Goal: Ask a question

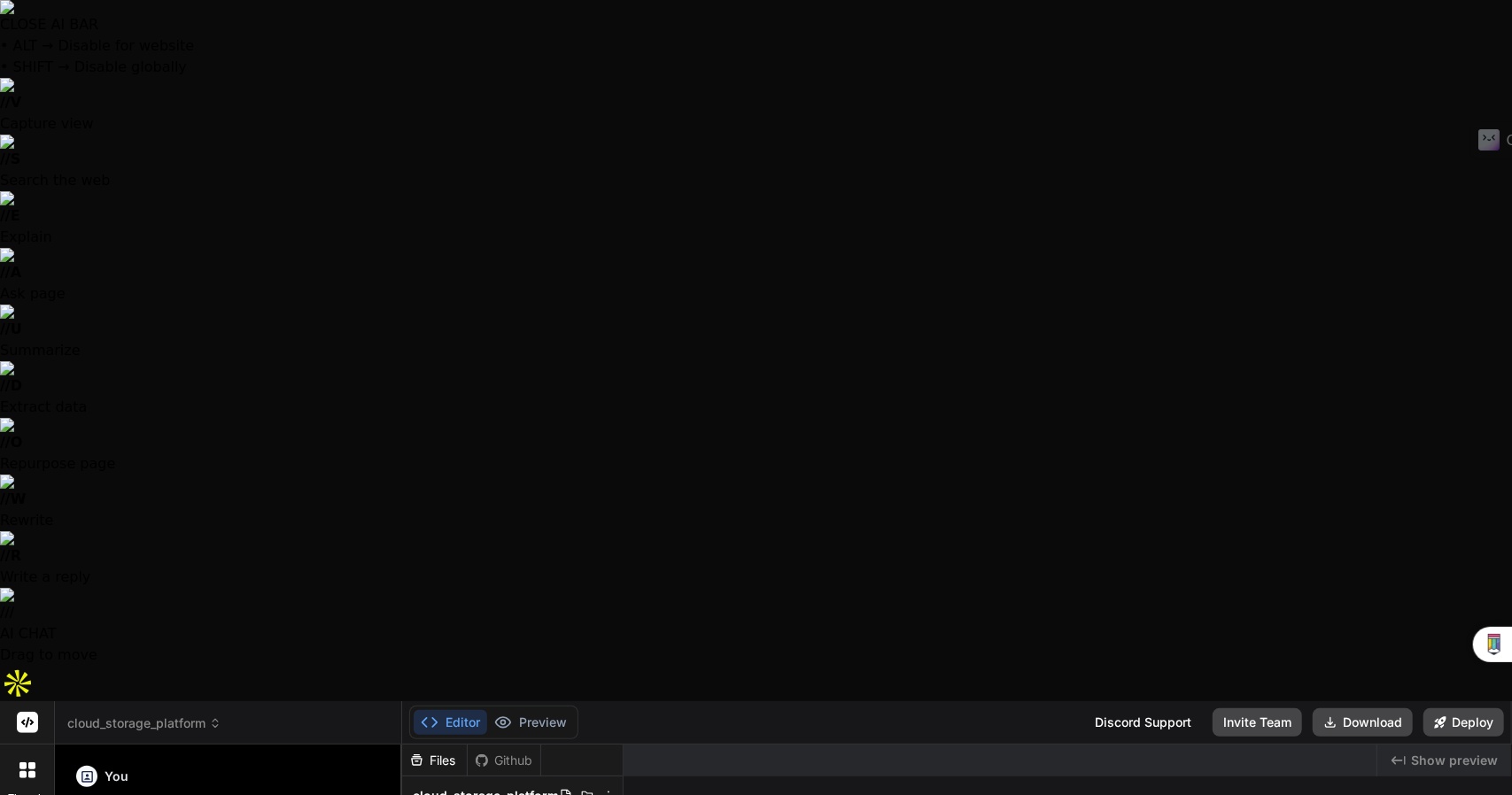
scroll to position [2430, 0]
click at [163, 714] on span "cloud_storage_platform" at bounding box center [144, 723] width 154 height 18
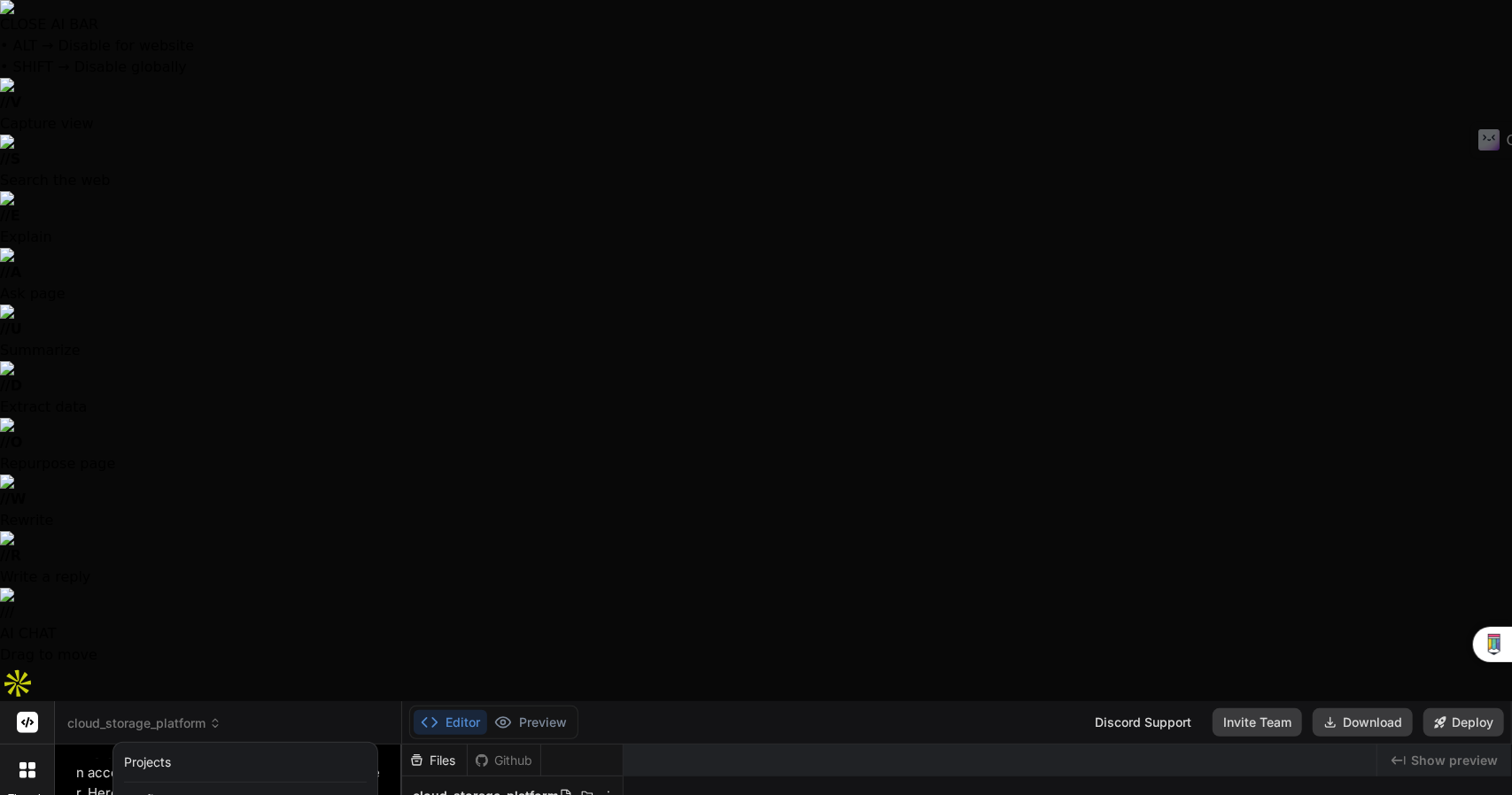
scroll to position [124, 0]
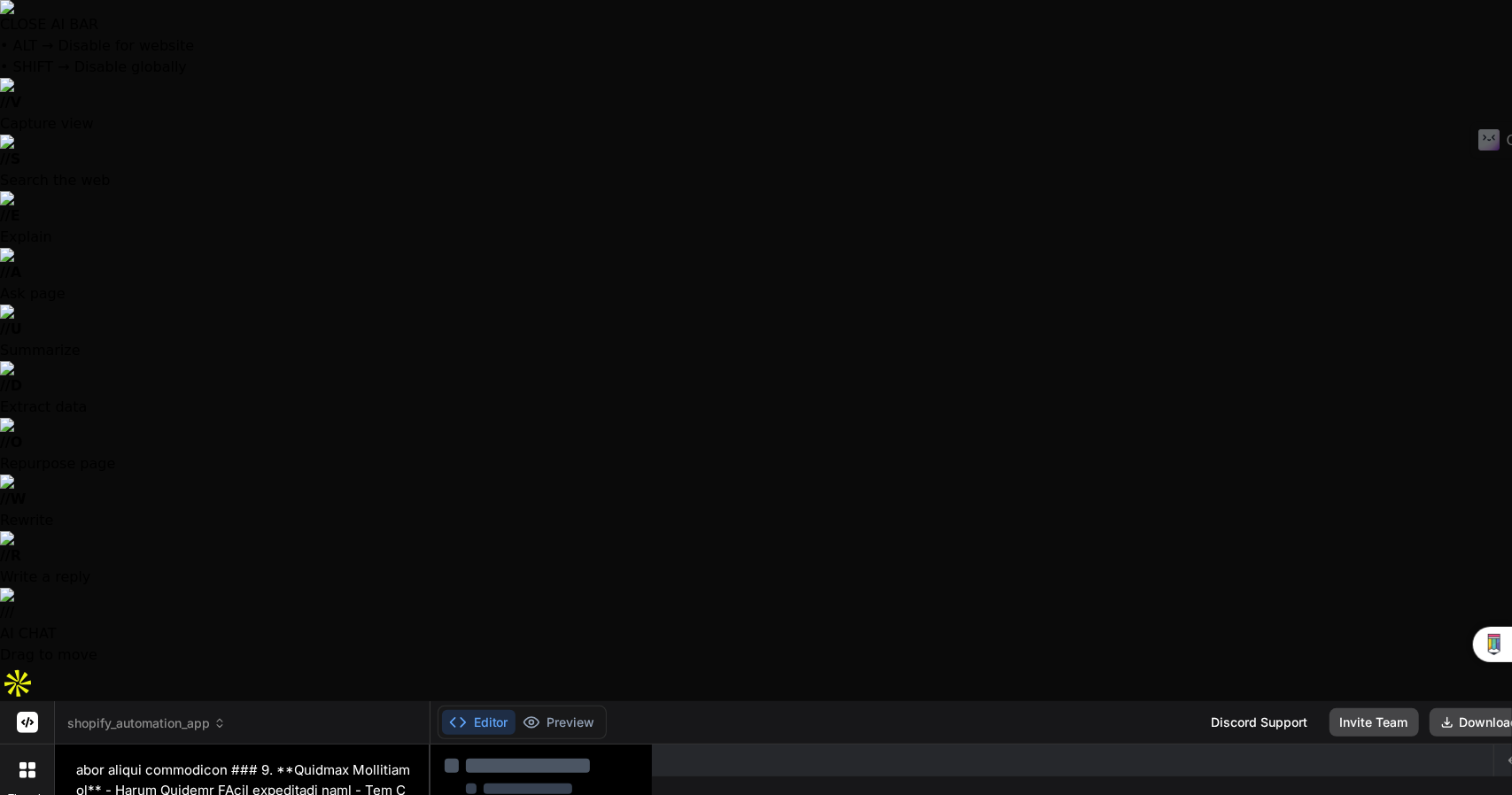
type textarea "x"
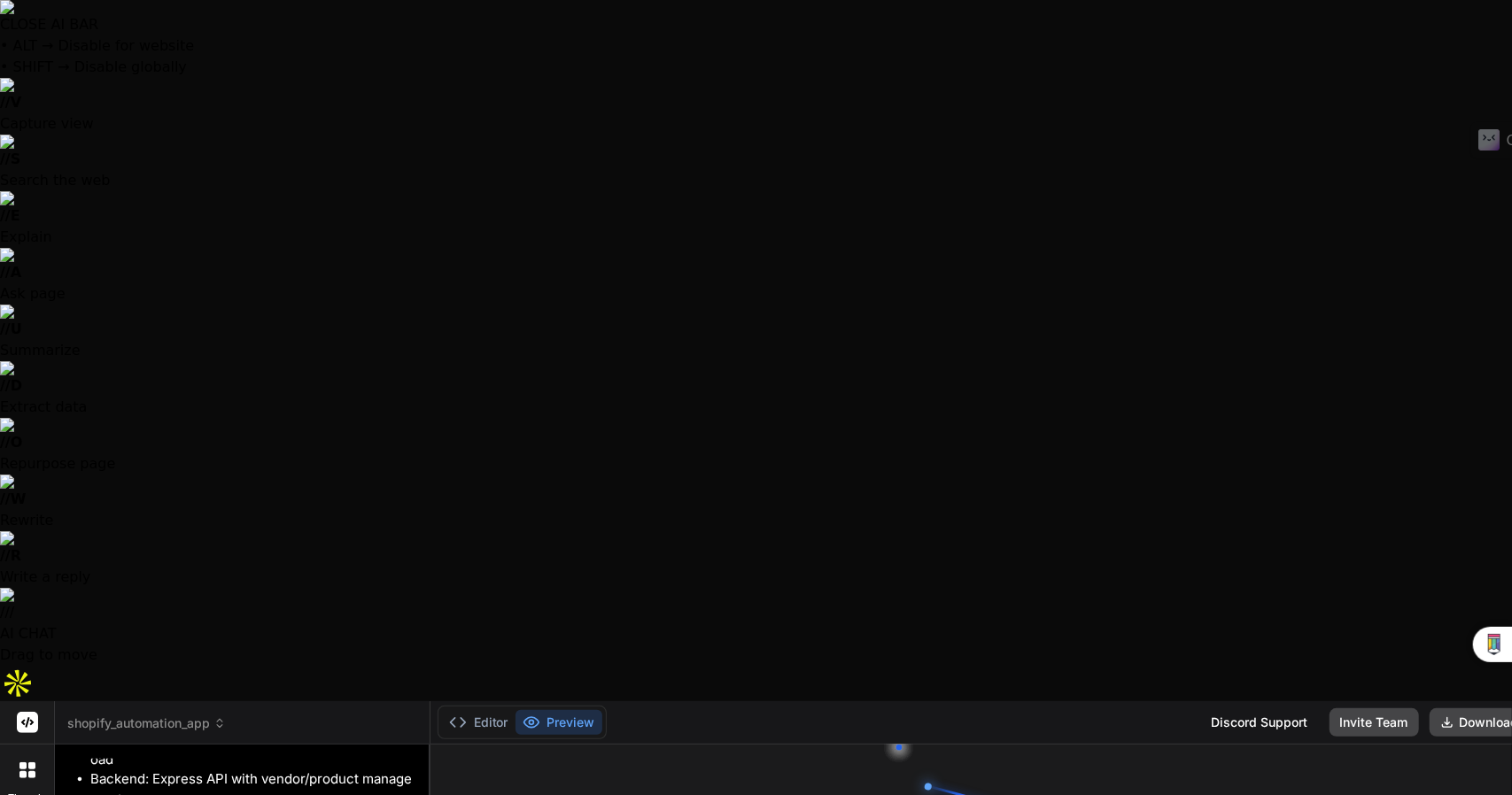
scroll to position [2463, 0]
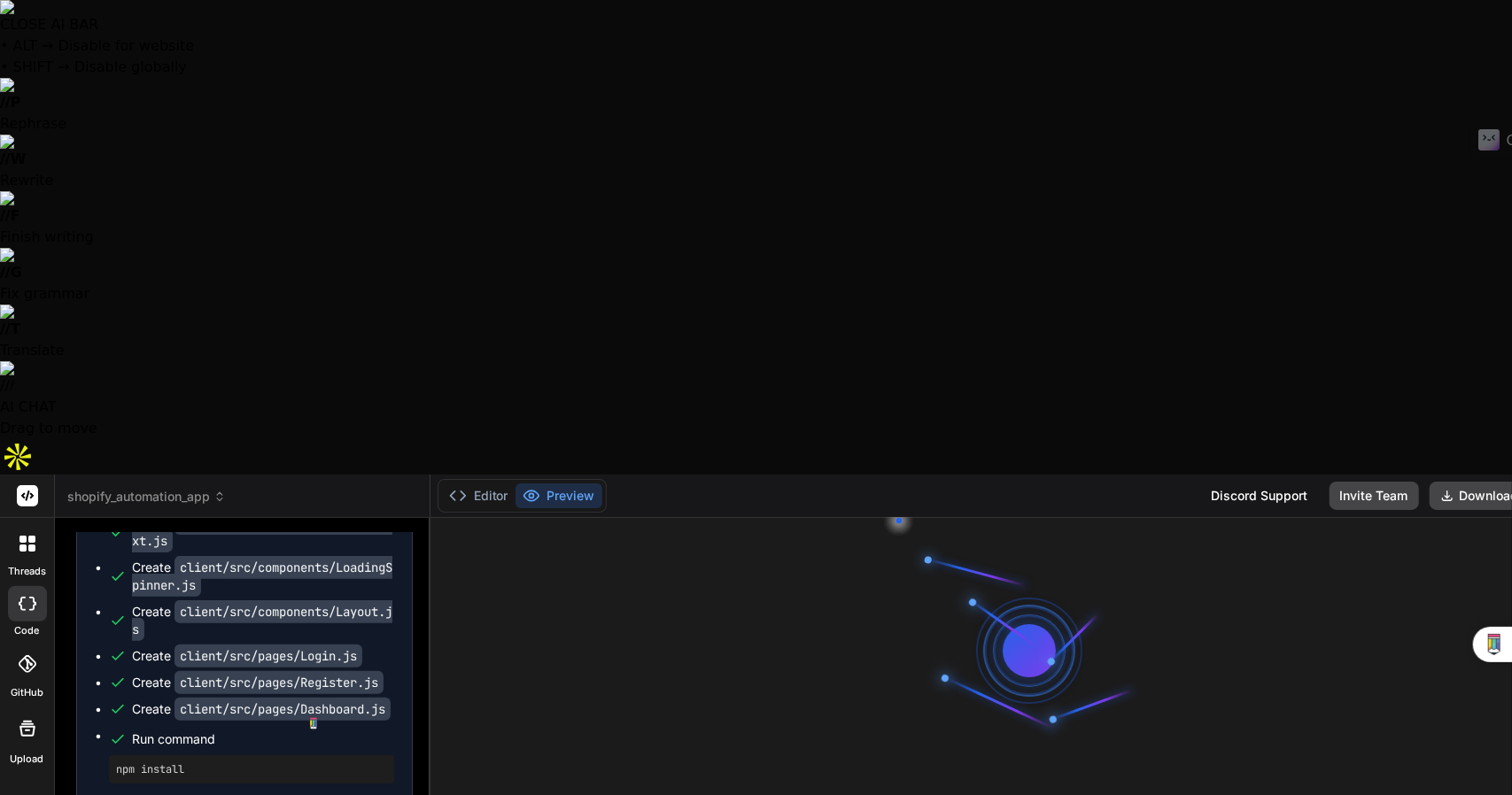
scroll to position [2603, 0]
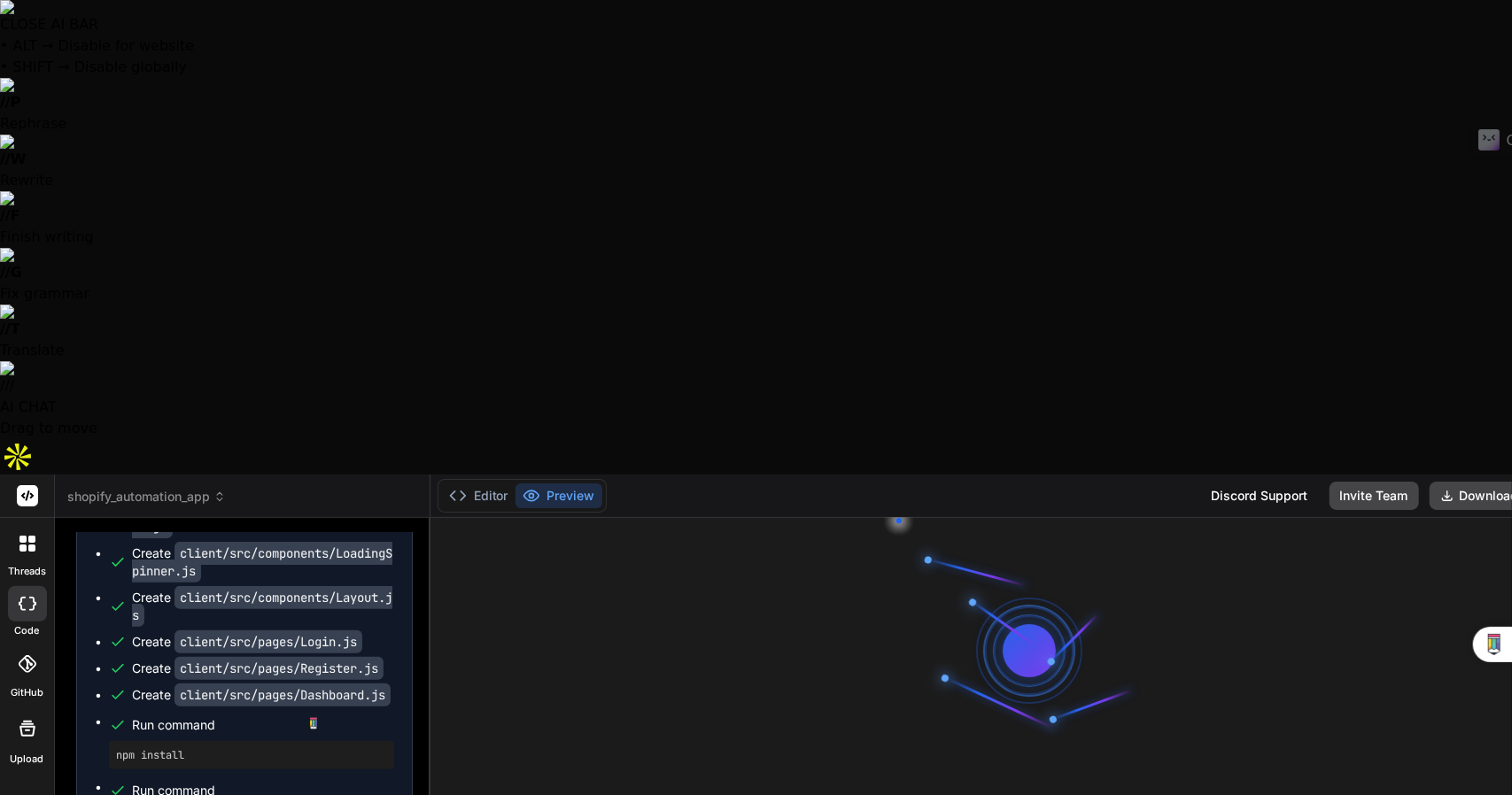
type textarea "I"
type textarea "x"
type textarea "Is"
type textarea "x"
type textarea "Is"
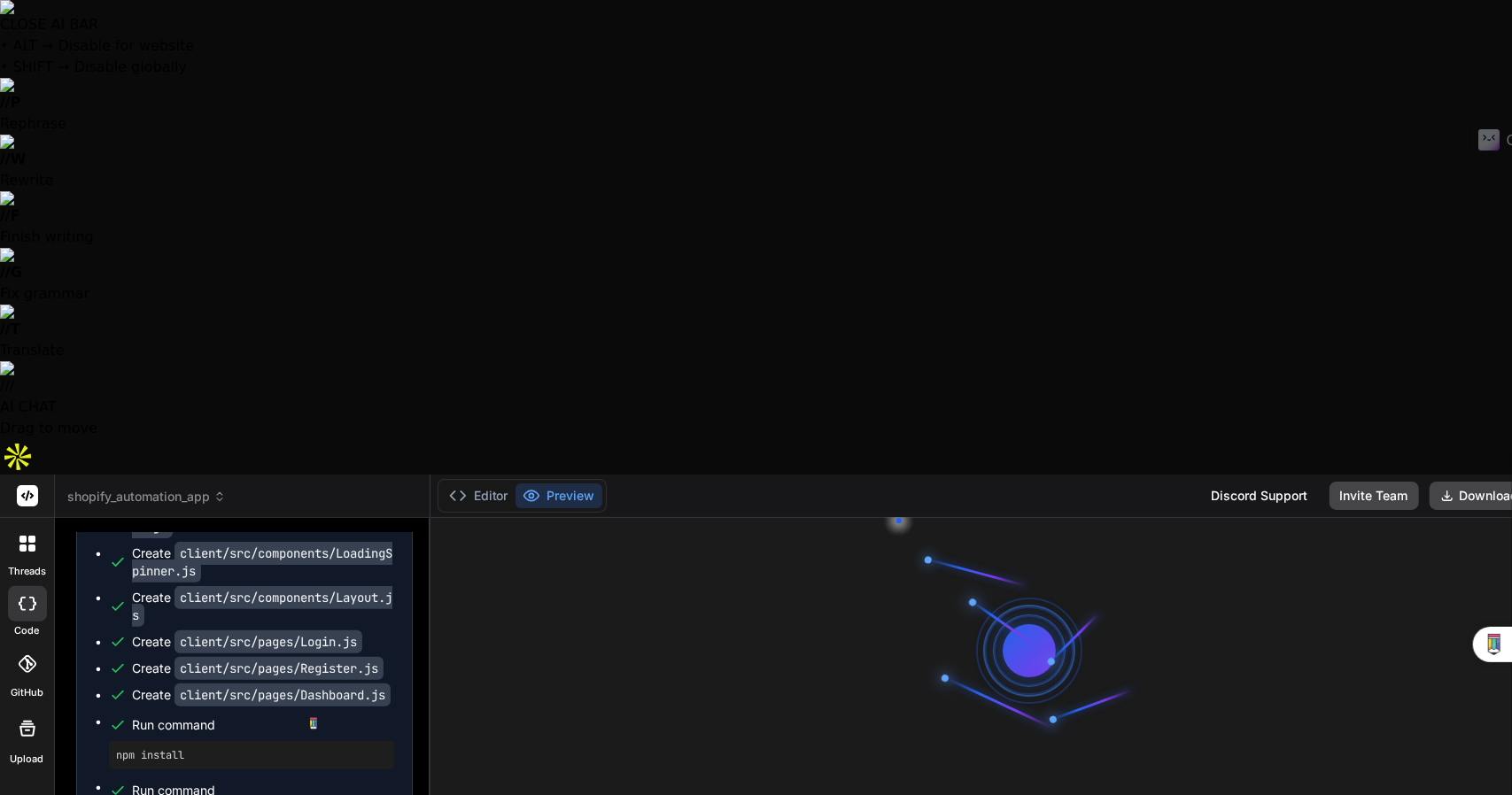
type textarea "x"
type textarea "Is t"
type textarea "x"
type textarea "Is th"
type textarea "x"
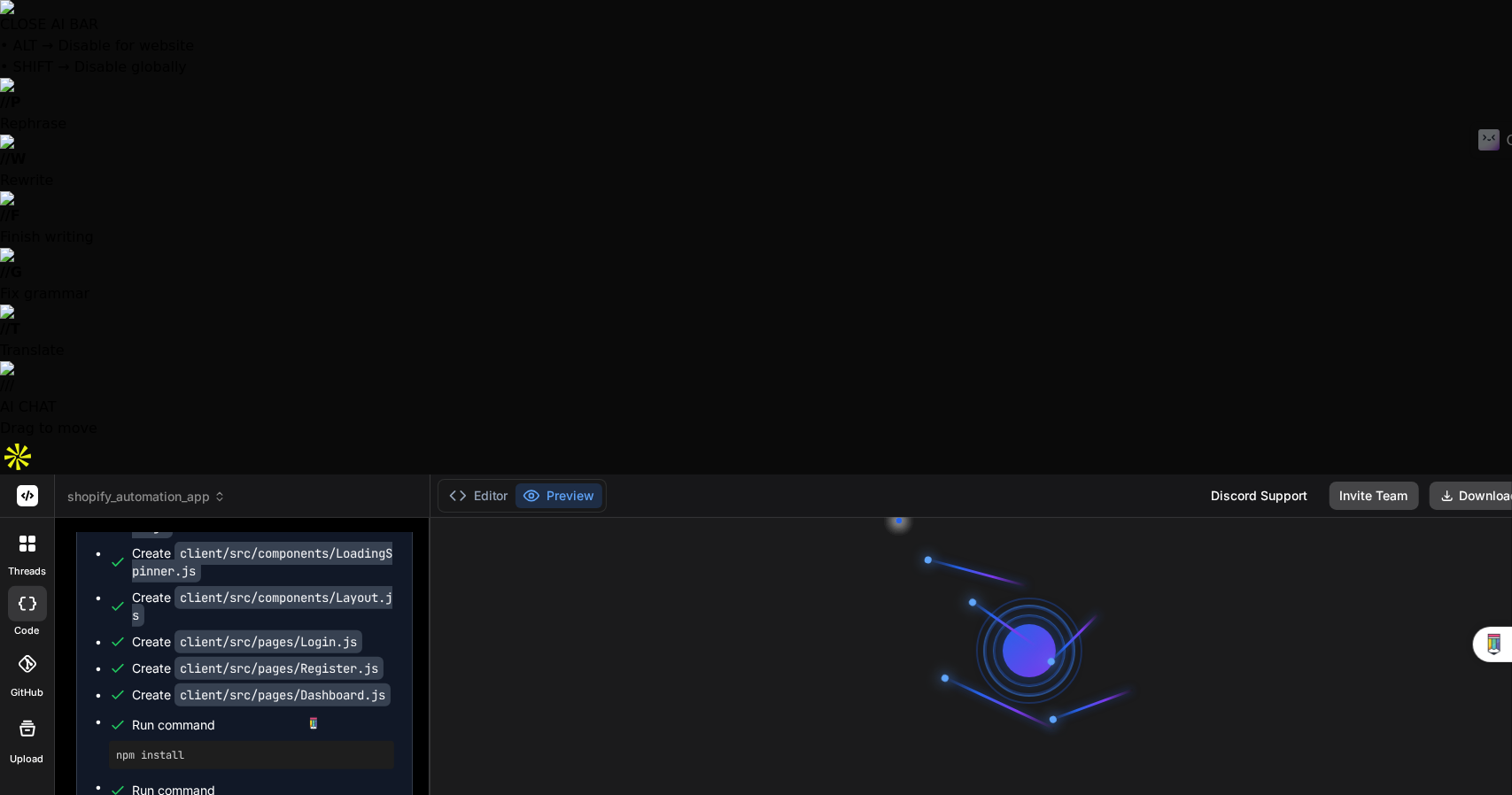
type textarea "Is thi"
type textarea "x"
type textarea "Is this"
type textarea "x"
type textarea "Is this"
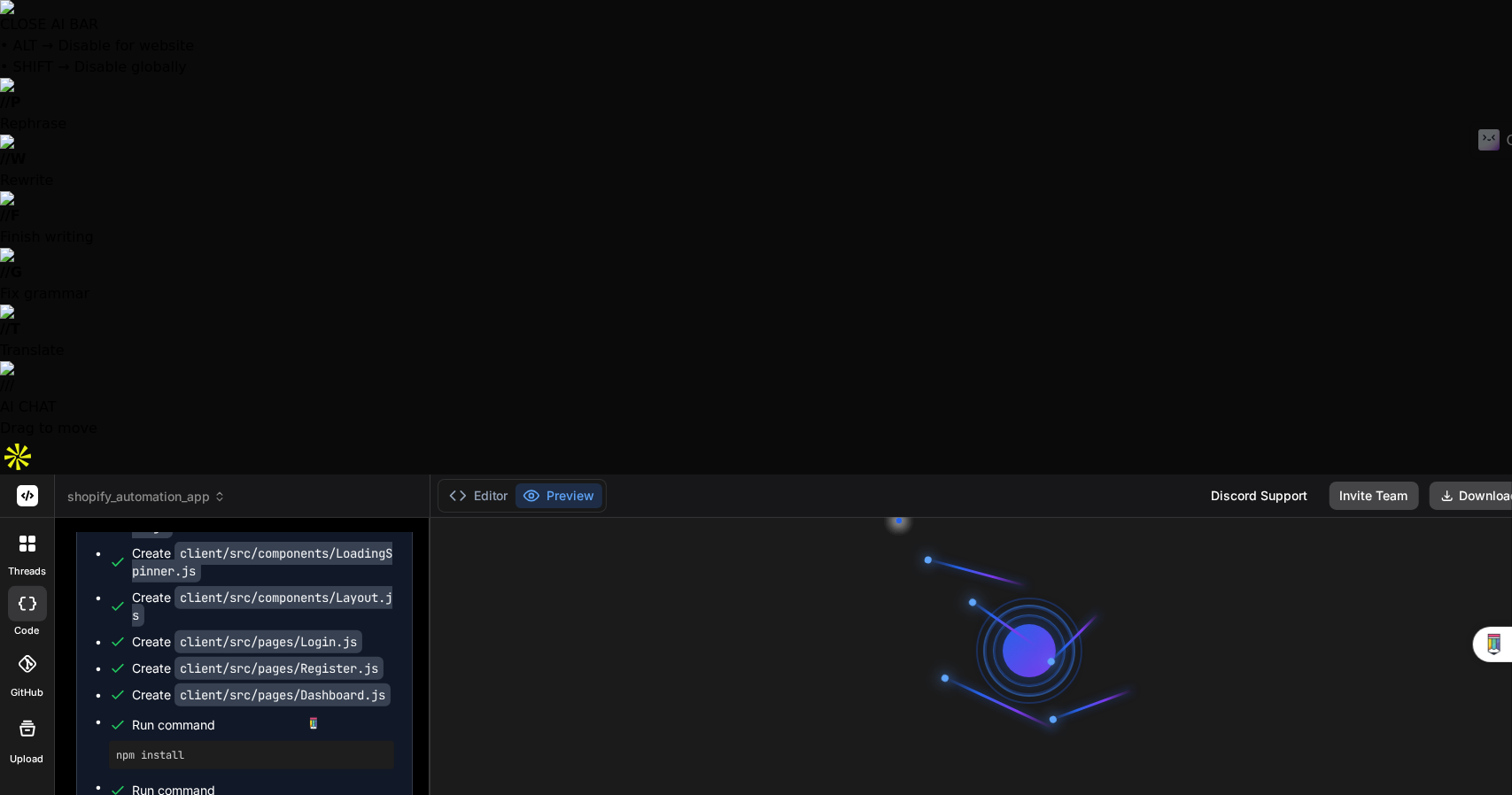
type textarea "x"
type textarea "Is this a"
type textarea "x"
type textarea "Is this ap"
type textarea "x"
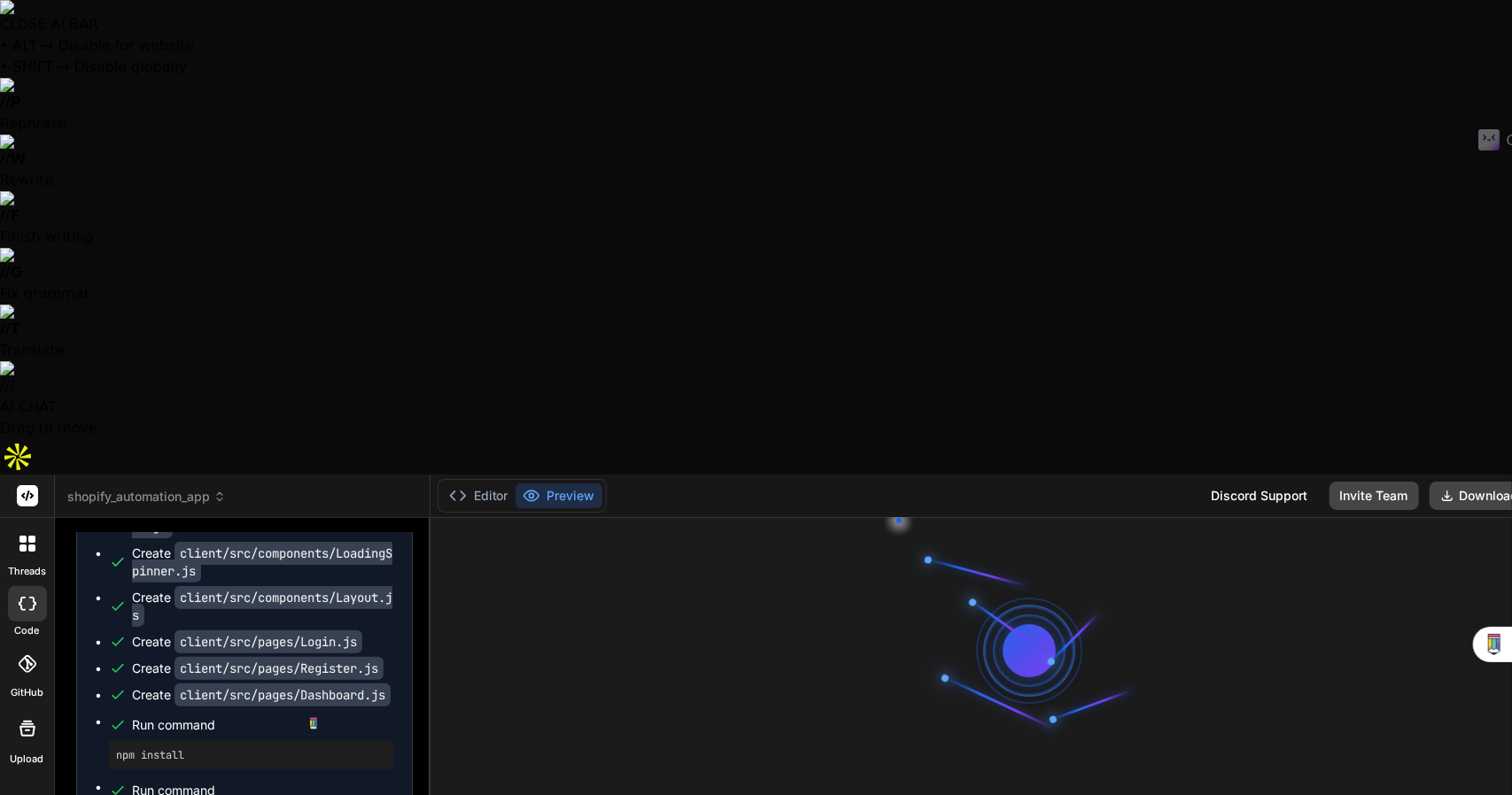
type textarea "Is this app"
type textarea "x"
type textarea "Is this app"
type textarea "x"
type textarea "Is this app u"
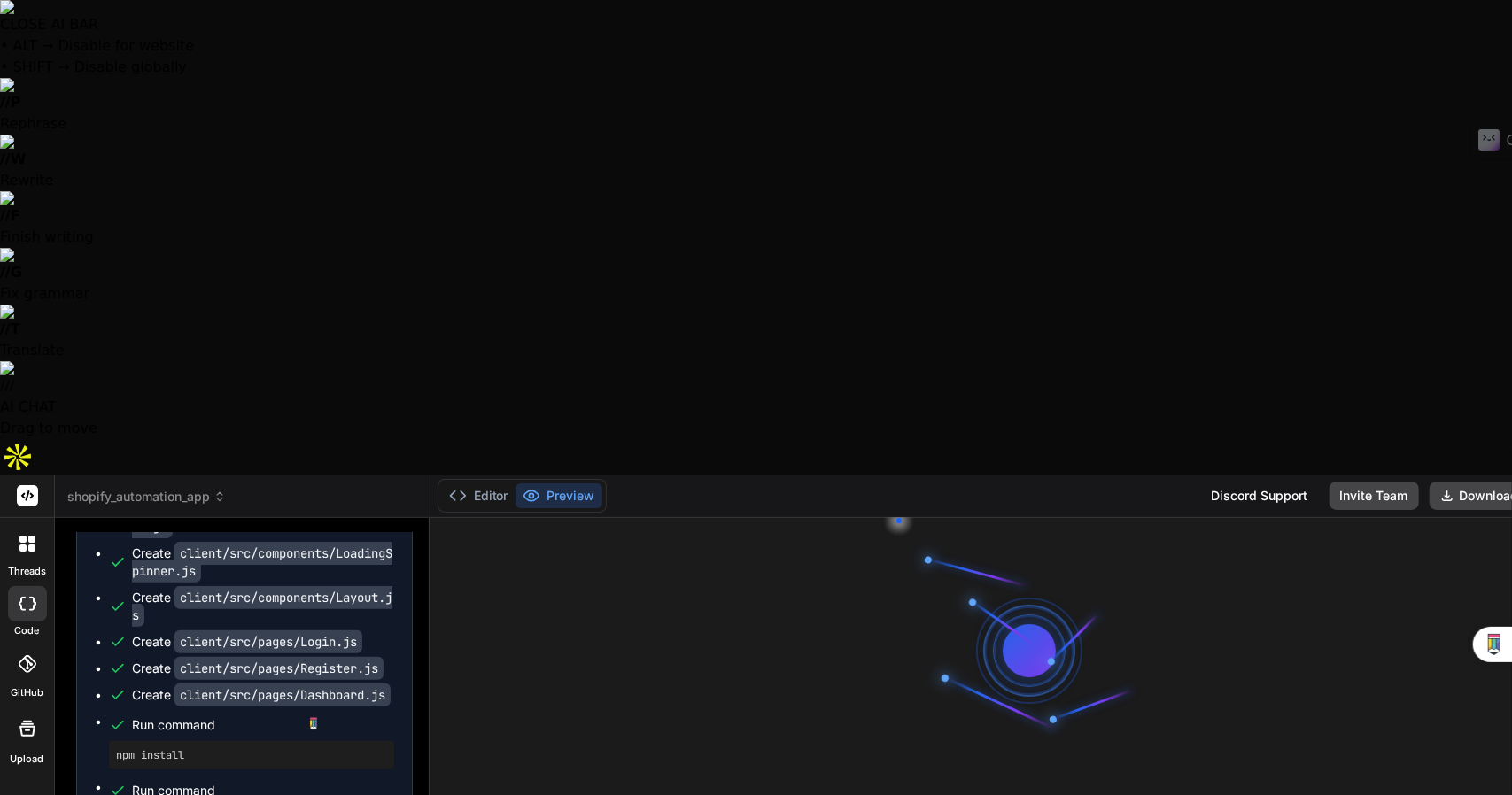
type textarea "x"
type textarea "Is this app us"
type textarea "x"
type textarea "Is this app usi"
type textarea "x"
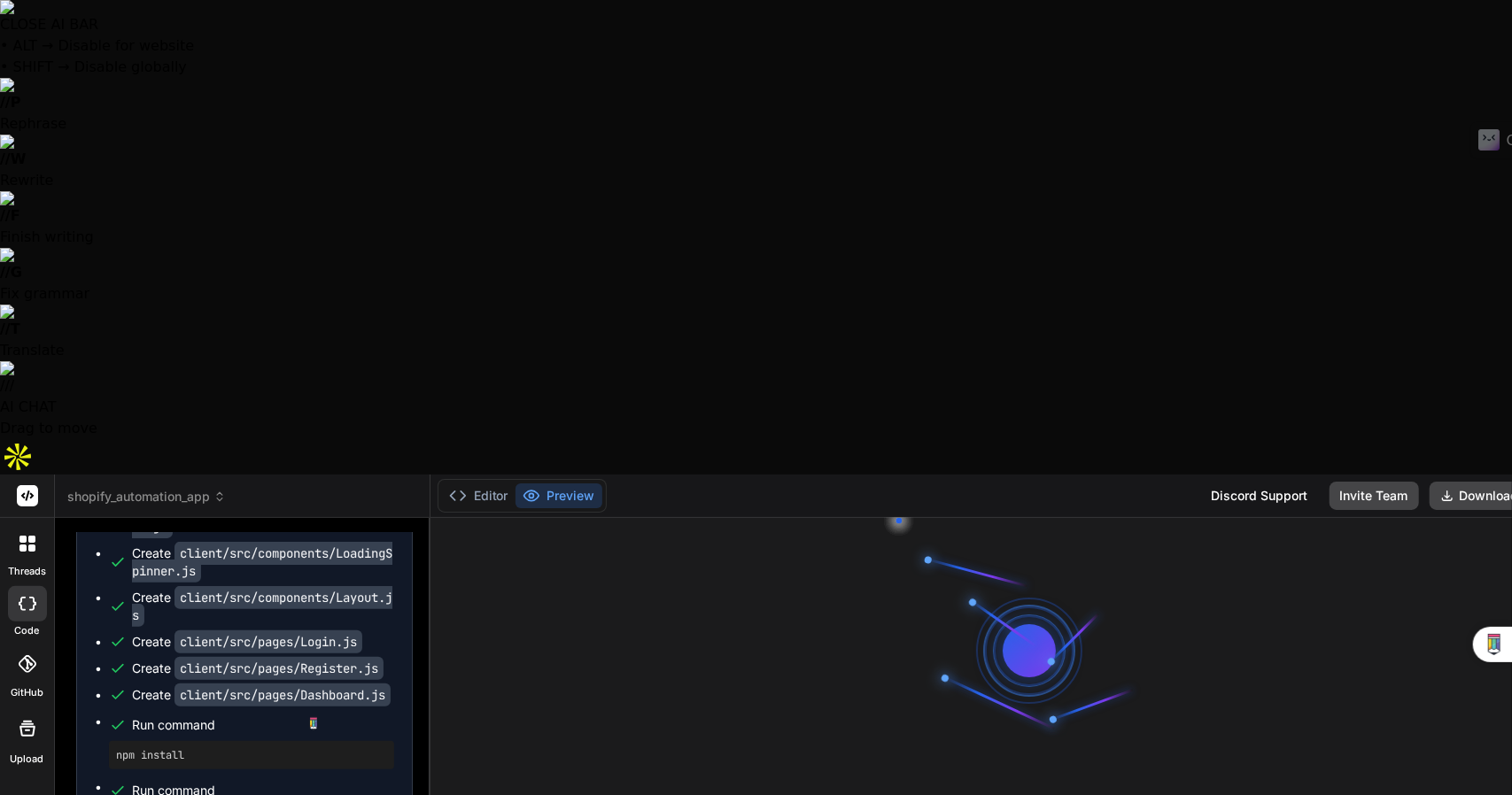
type textarea "Is this app usin"
type textarea "x"
type textarea "Is this app using"
type textarea "x"
type textarea "Is this app using"
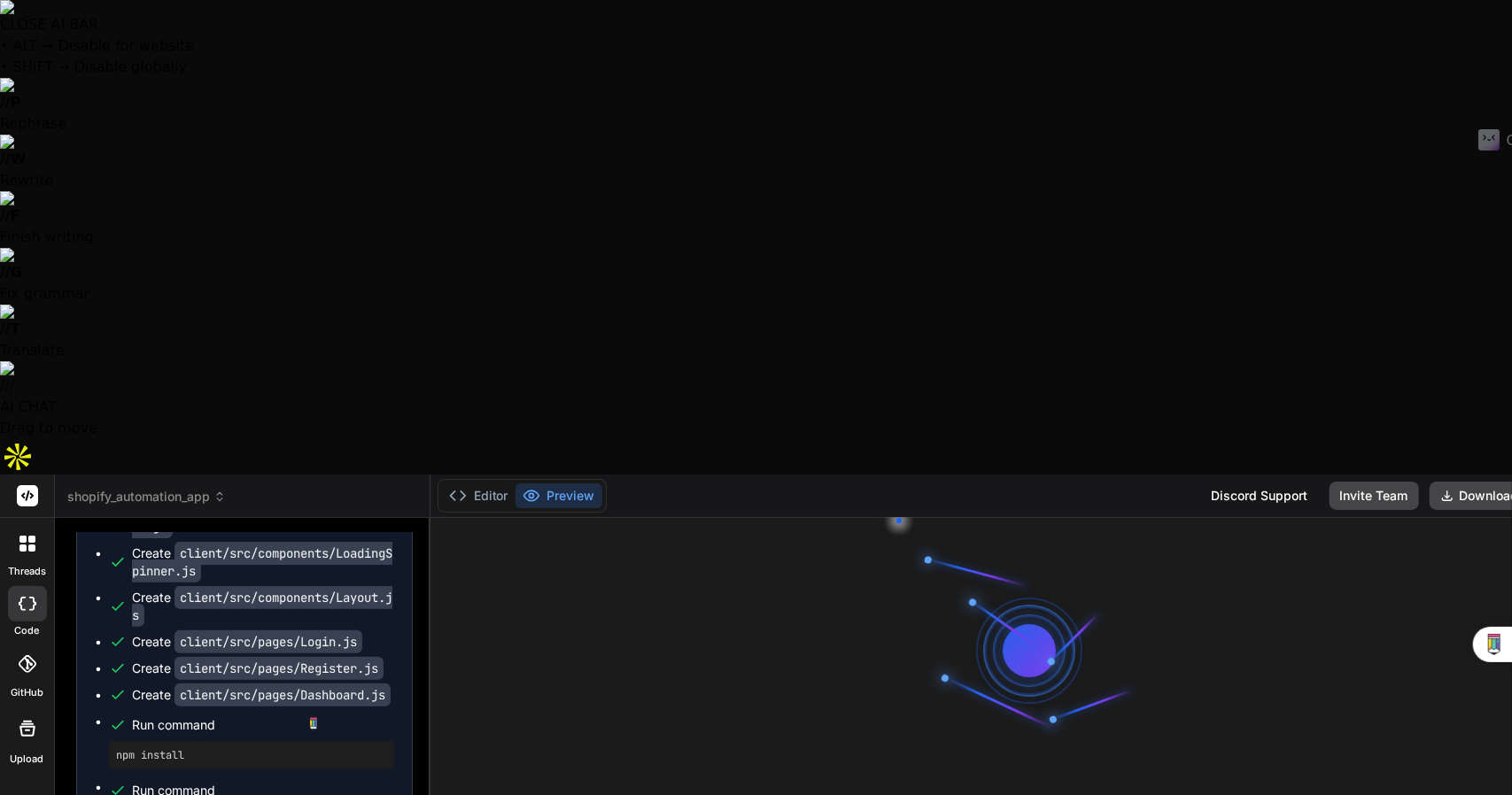
type textarea "x"
type textarea "Is this app using n"
type textarea "x"
type textarea "Is this app using ne"
type textarea "x"
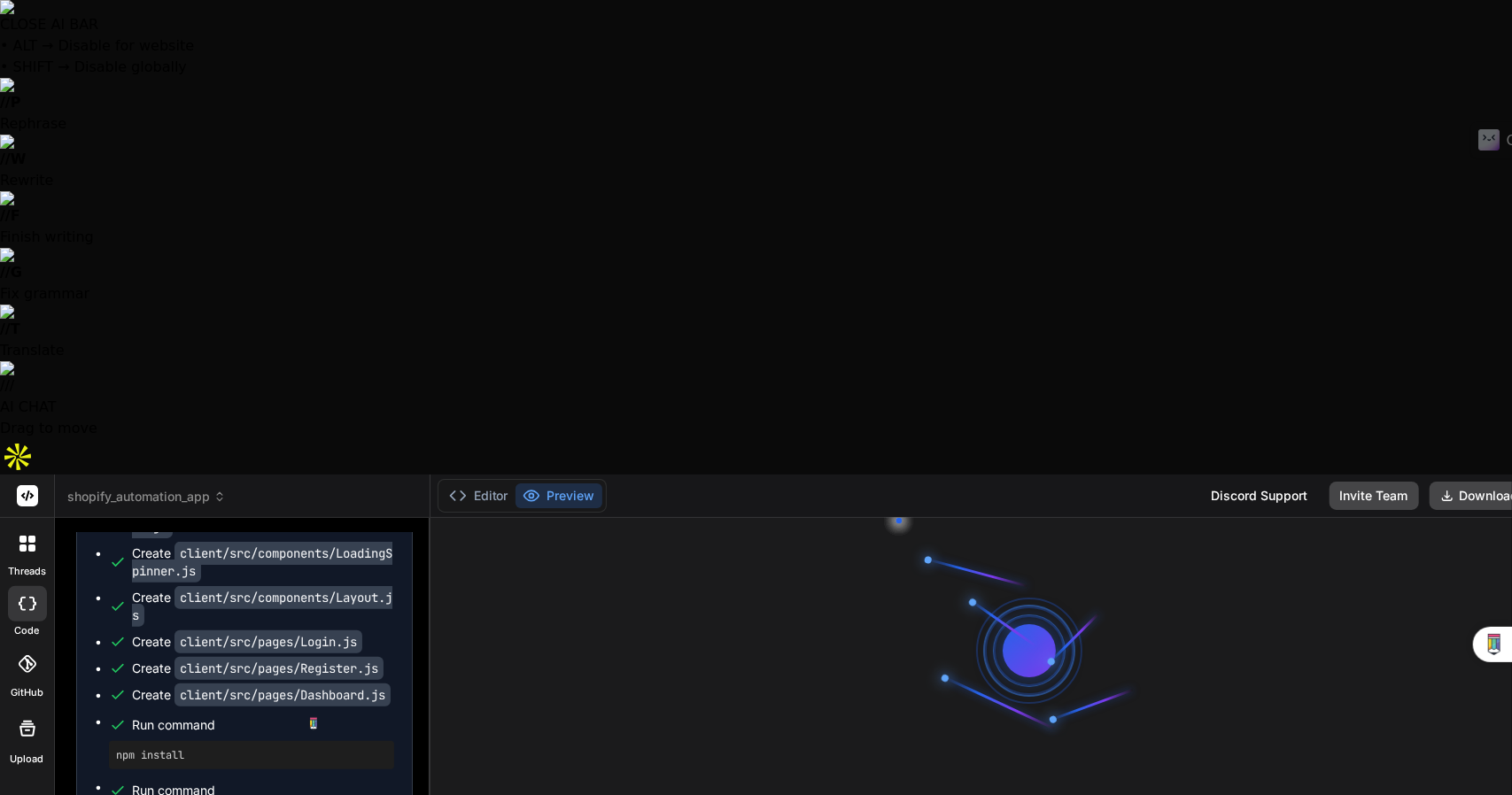
type textarea "Is this app using nex"
type textarea "x"
type textarea "Is this app using next"
type textarea "x"
type textarea "Is this app using next."
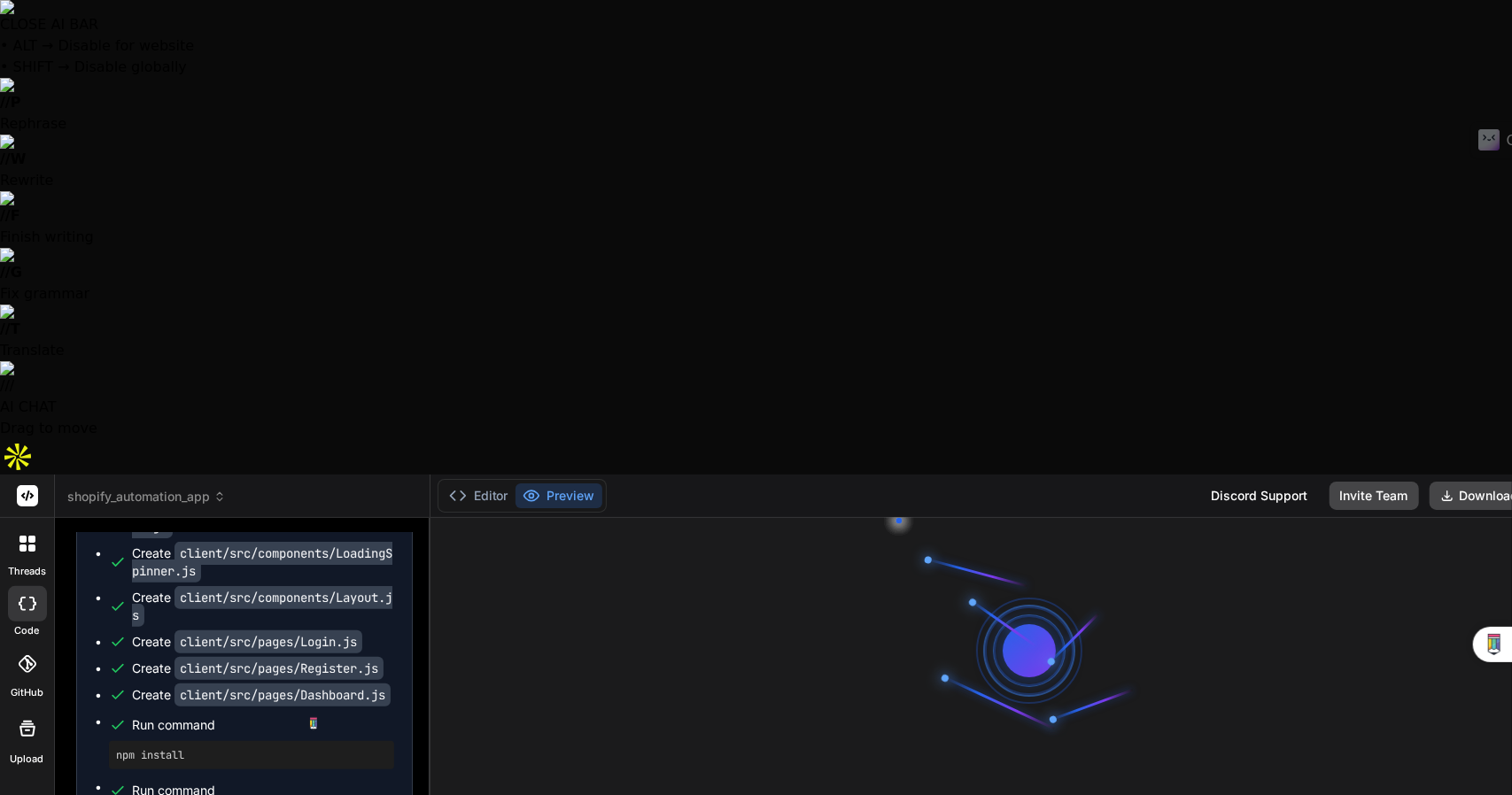
type textarea "x"
type textarea "Is this app using next.j"
type textarea "x"
type textarea "Is this app using next.js"
type textarea "x"
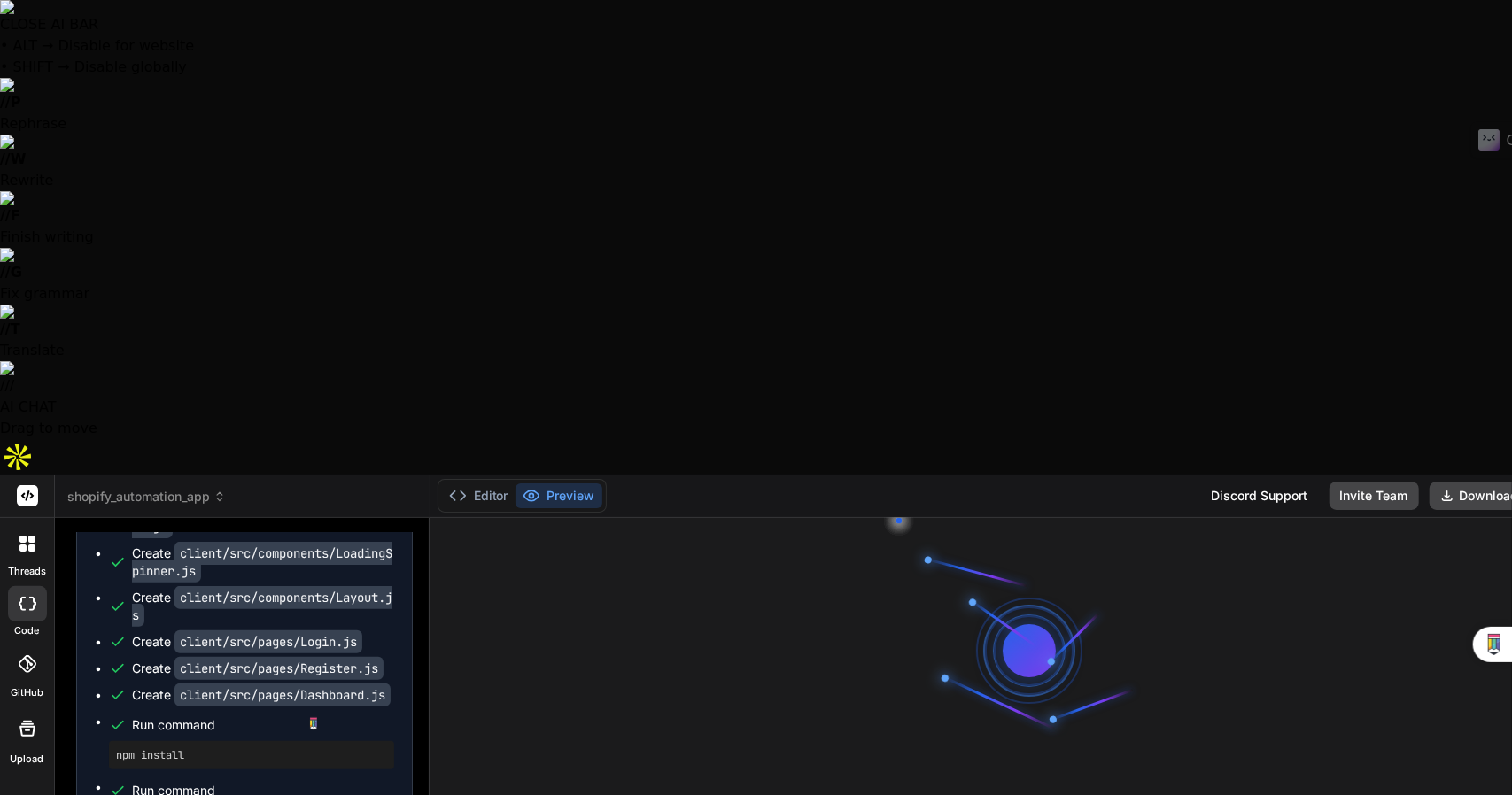
type textarea "Is this app using next.js?"
type textarea "x"
type textarea "Is this app using next.js?"
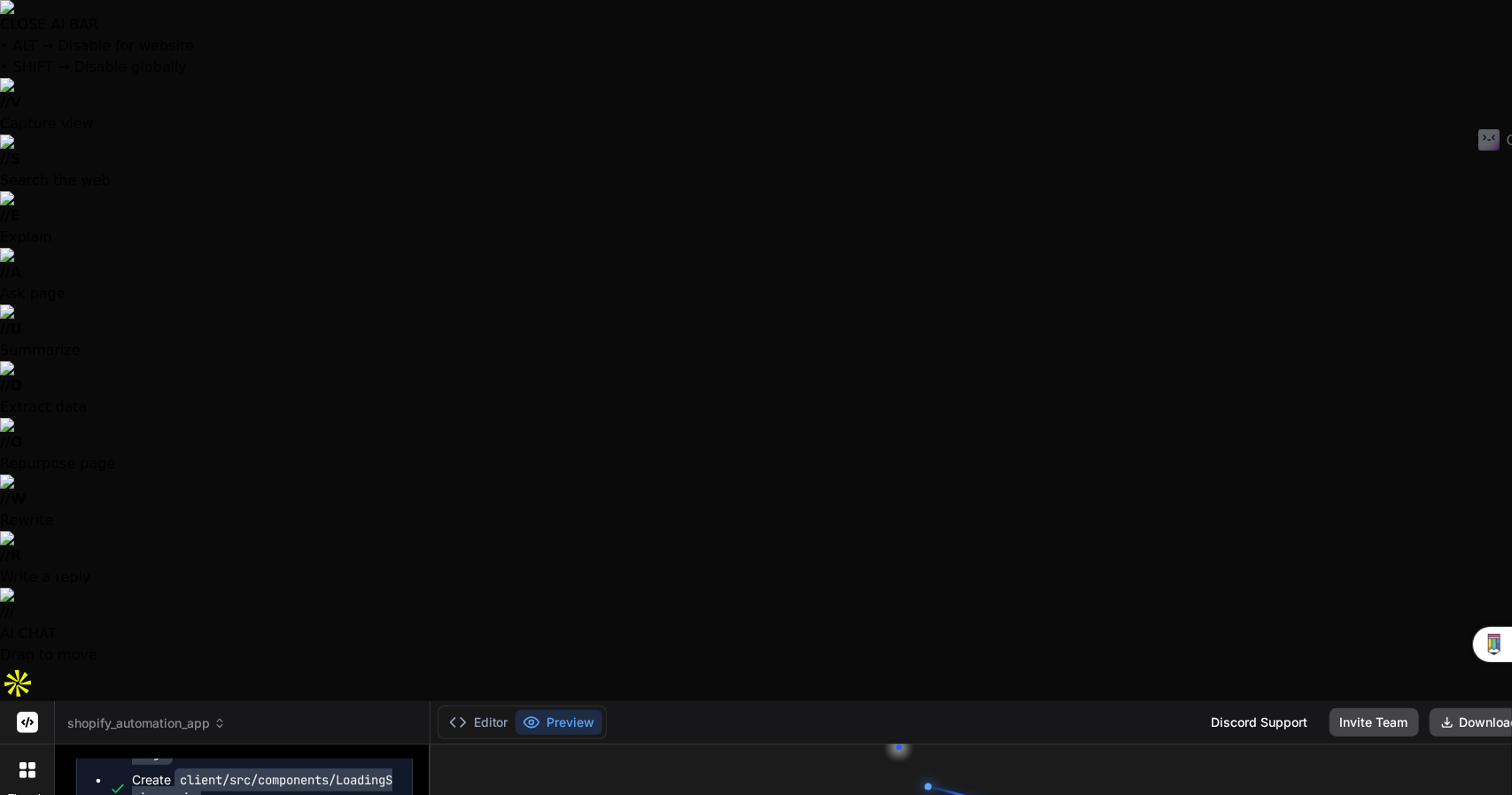
drag, startPoint x: 268, startPoint y: 634, endPoint x: 97, endPoint y: 458, distance: 245.4
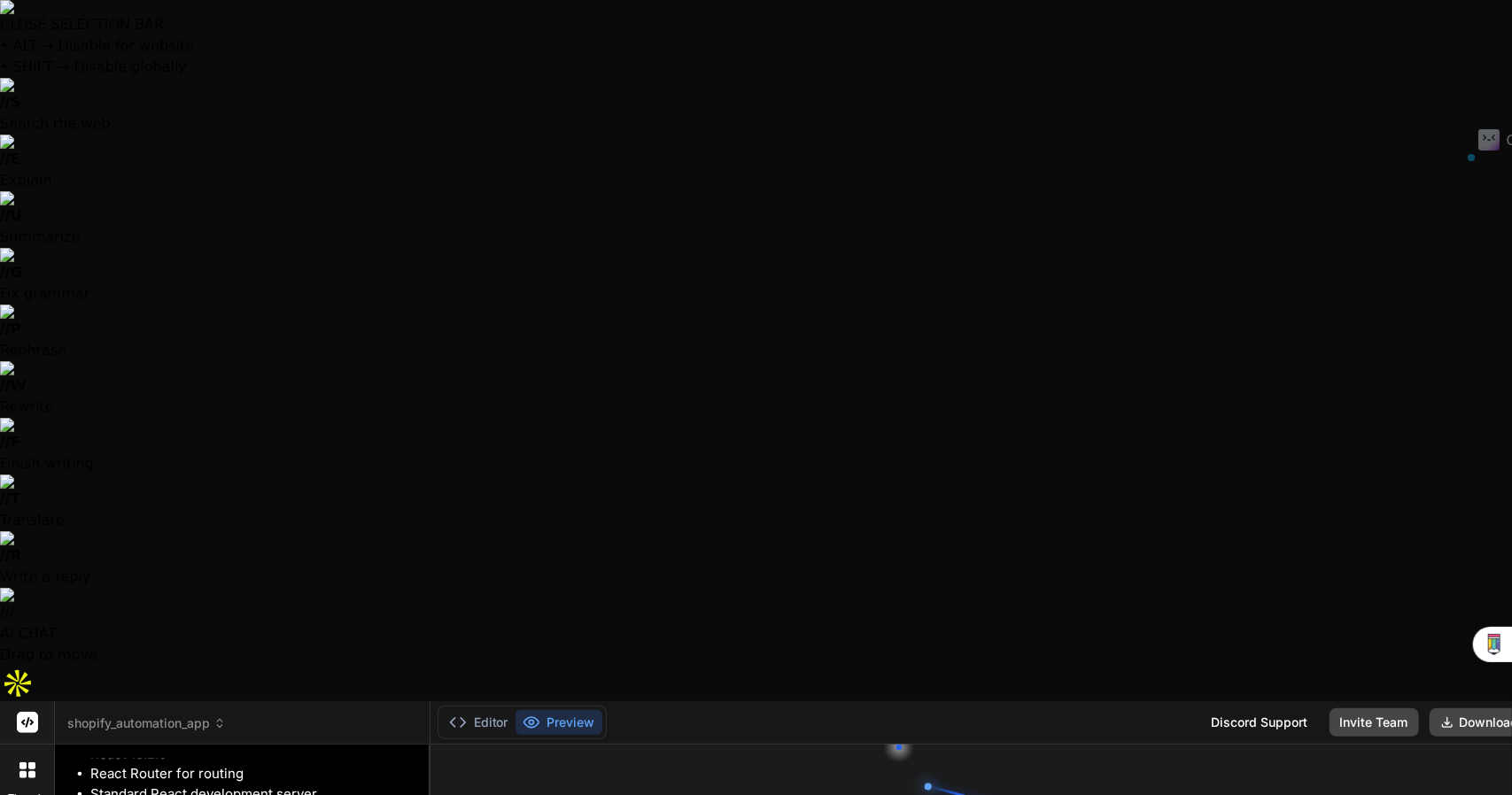
drag, startPoint x: 239, startPoint y: 482, endPoint x: 72, endPoint y: 362, distance: 205.6
copy div "The architecture is: Frontend : Create React App (runs on port 3000) Backend : …"
type textarea "x"
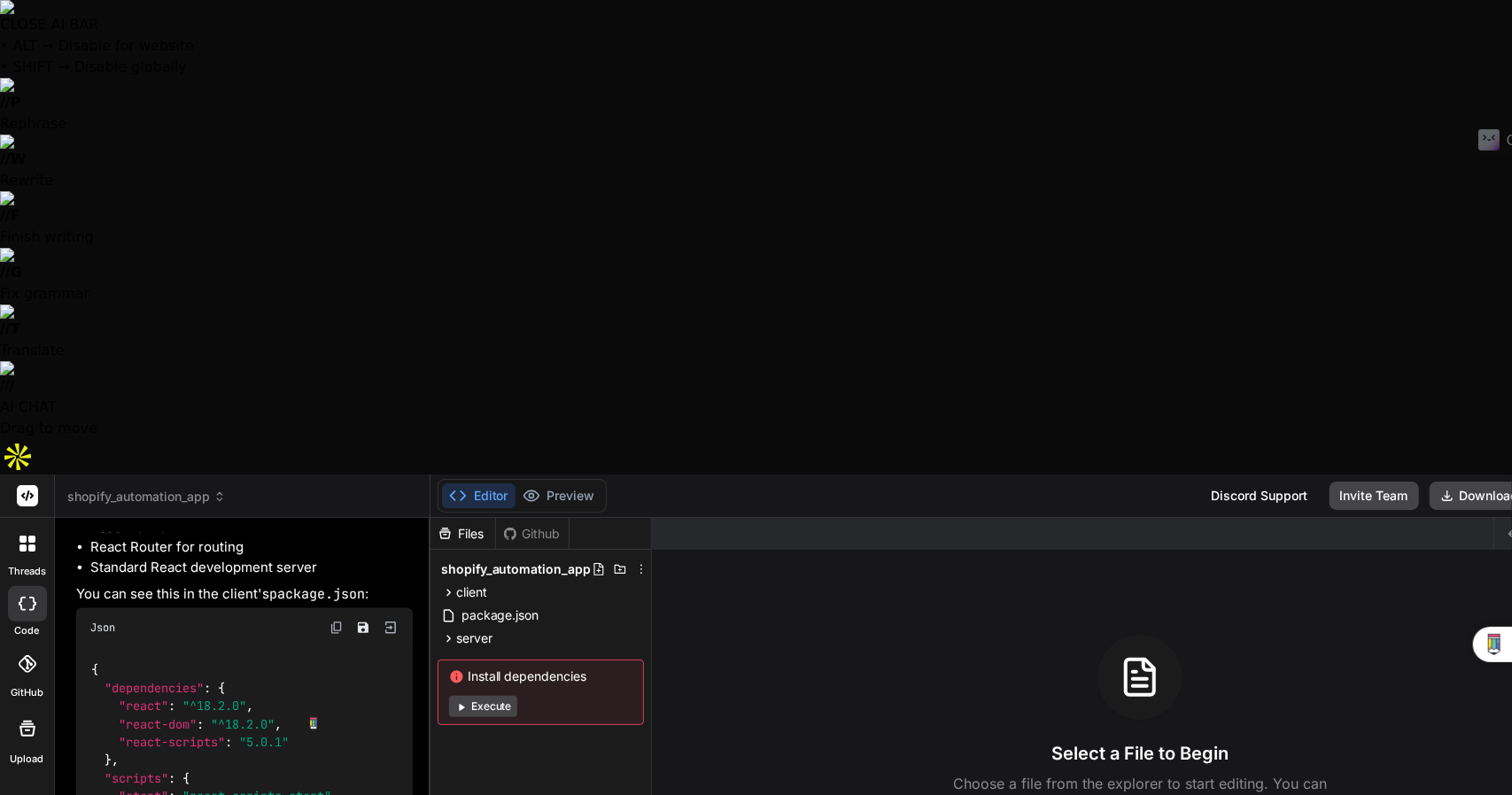
type textarea "Y"
type textarea "x"
type textarea "Ye"
type textarea "x"
type textarea "Yes"
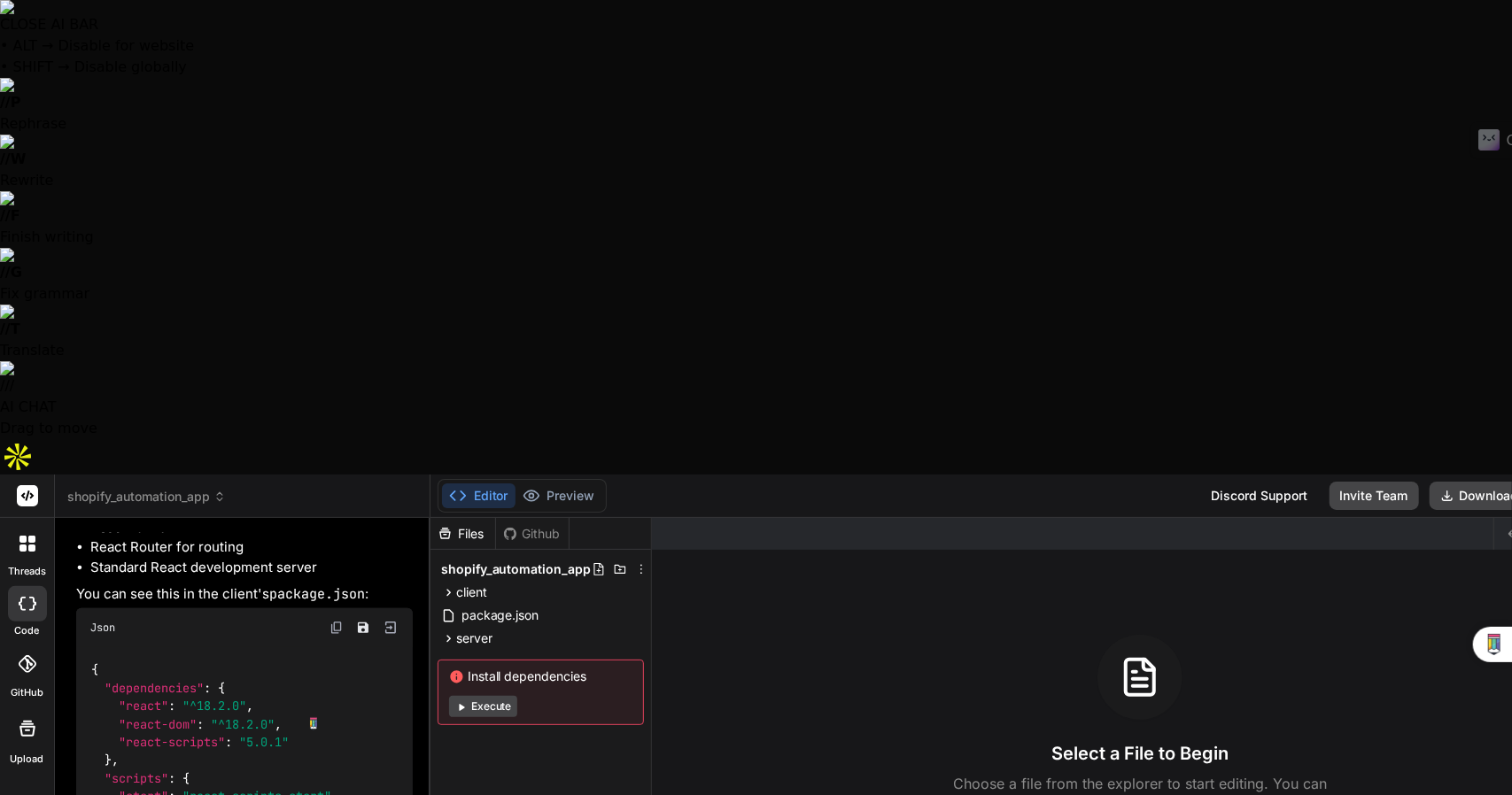
type textarea "x"
type textarea "Yes"
type textarea "x"
type textarea "Yes c"
type textarea "x"
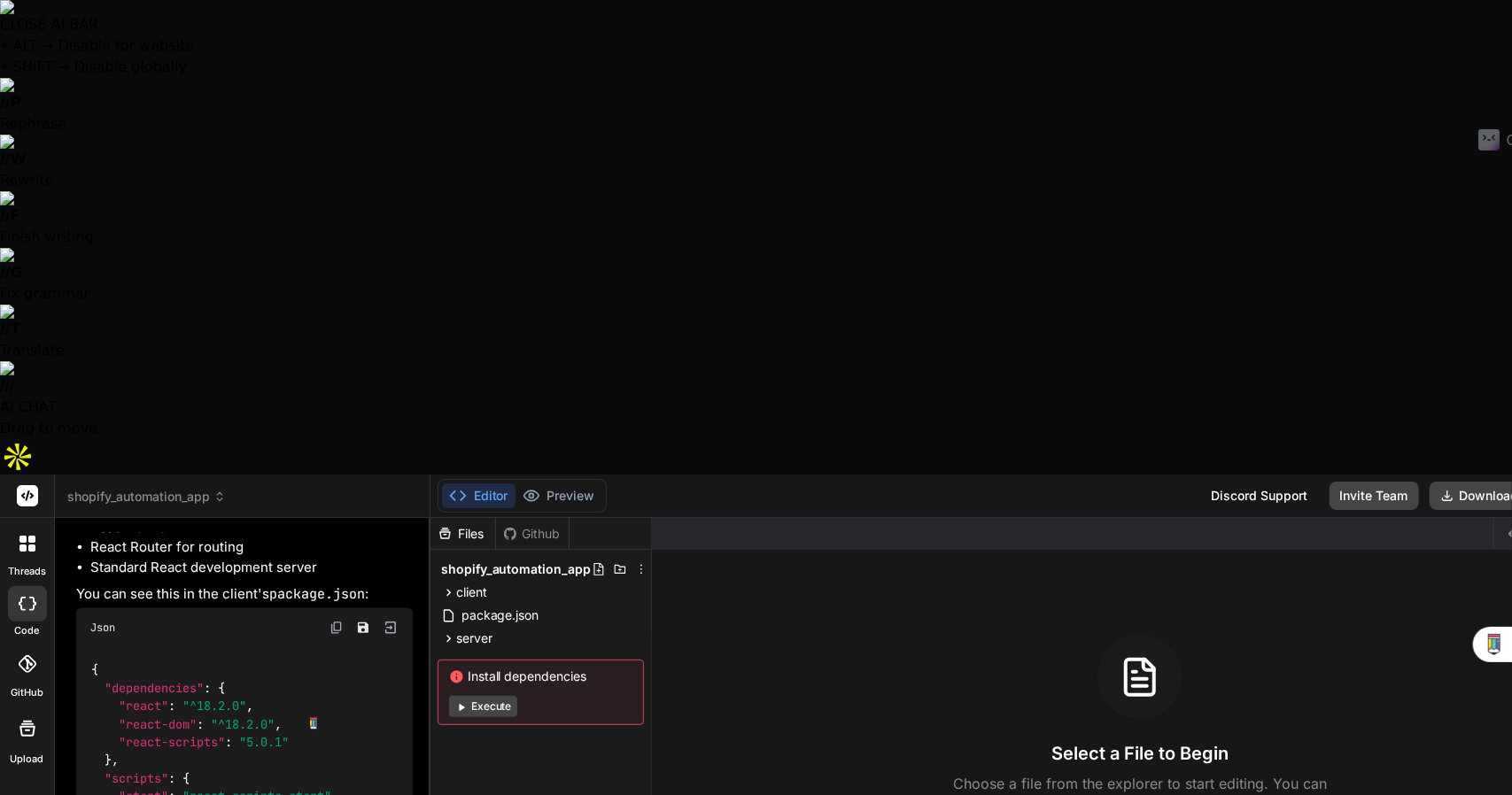
type textarea "Yes co"
type textarea "x"
type textarea "Yes com"
type textarea "x"
type textarea "Yes comp"
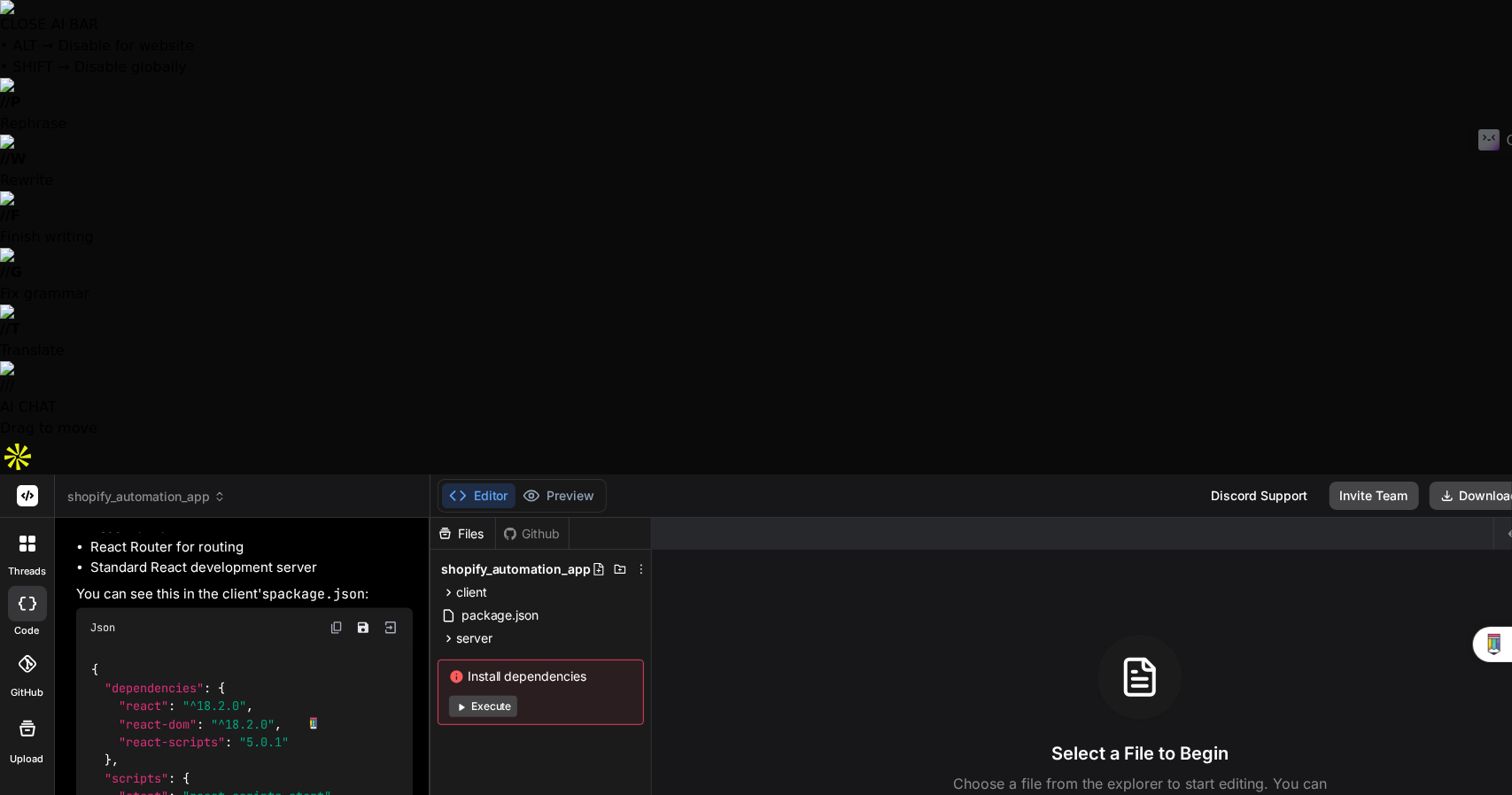
type textarea "x"
type textarea "Yes compl"
type textarea "x"
type textarea "Yes comple"
type textarea "x"
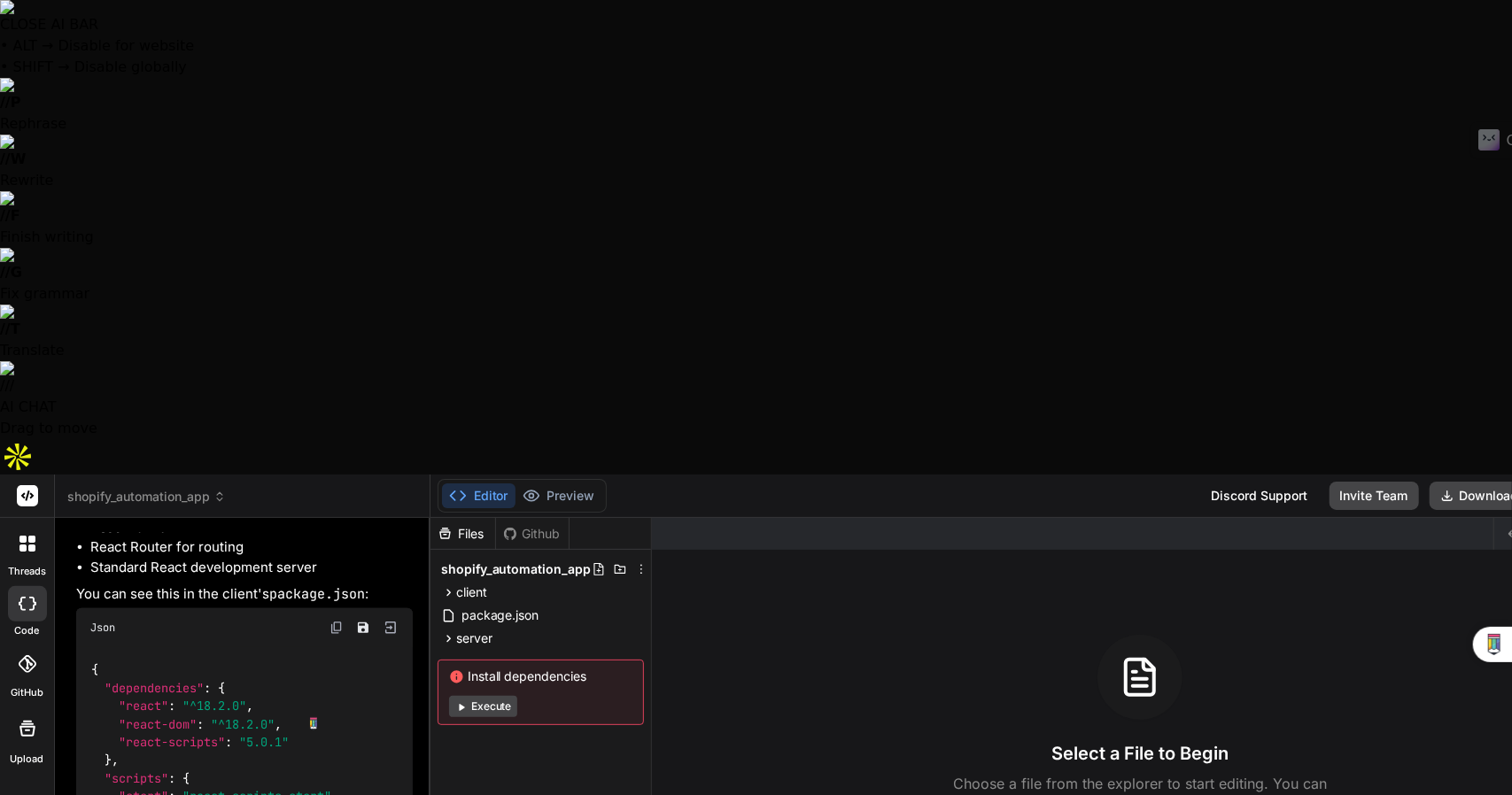
type textarea "Yes complet"
type textarea "x"
type textarea "Yes complete"
type textarea "x"
type textarea "Yes completel"
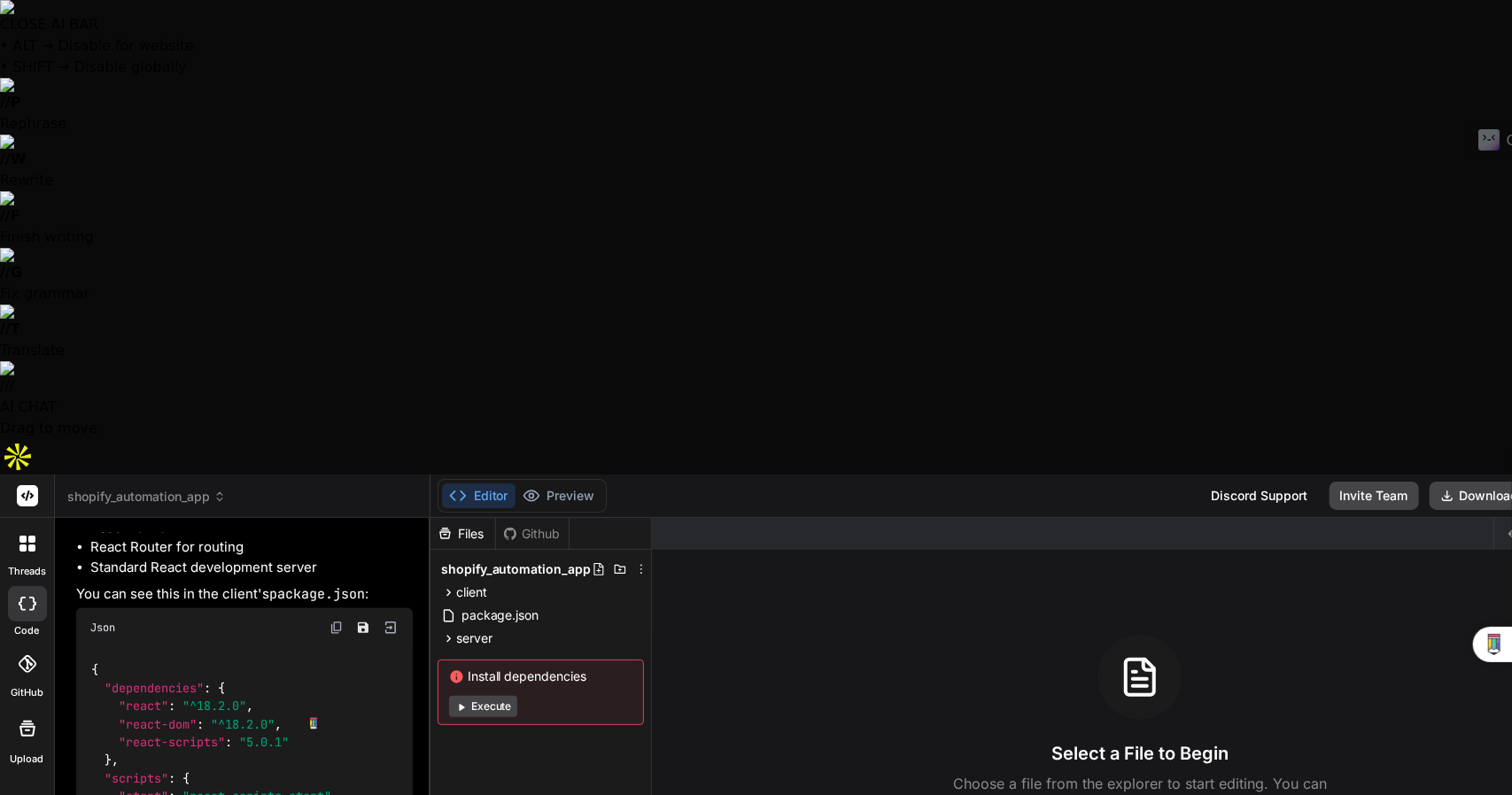
type textarea "x"
type textarea "Yes completely"
type textarea "x"
type textarea "Yes completely"
type textarea "x"
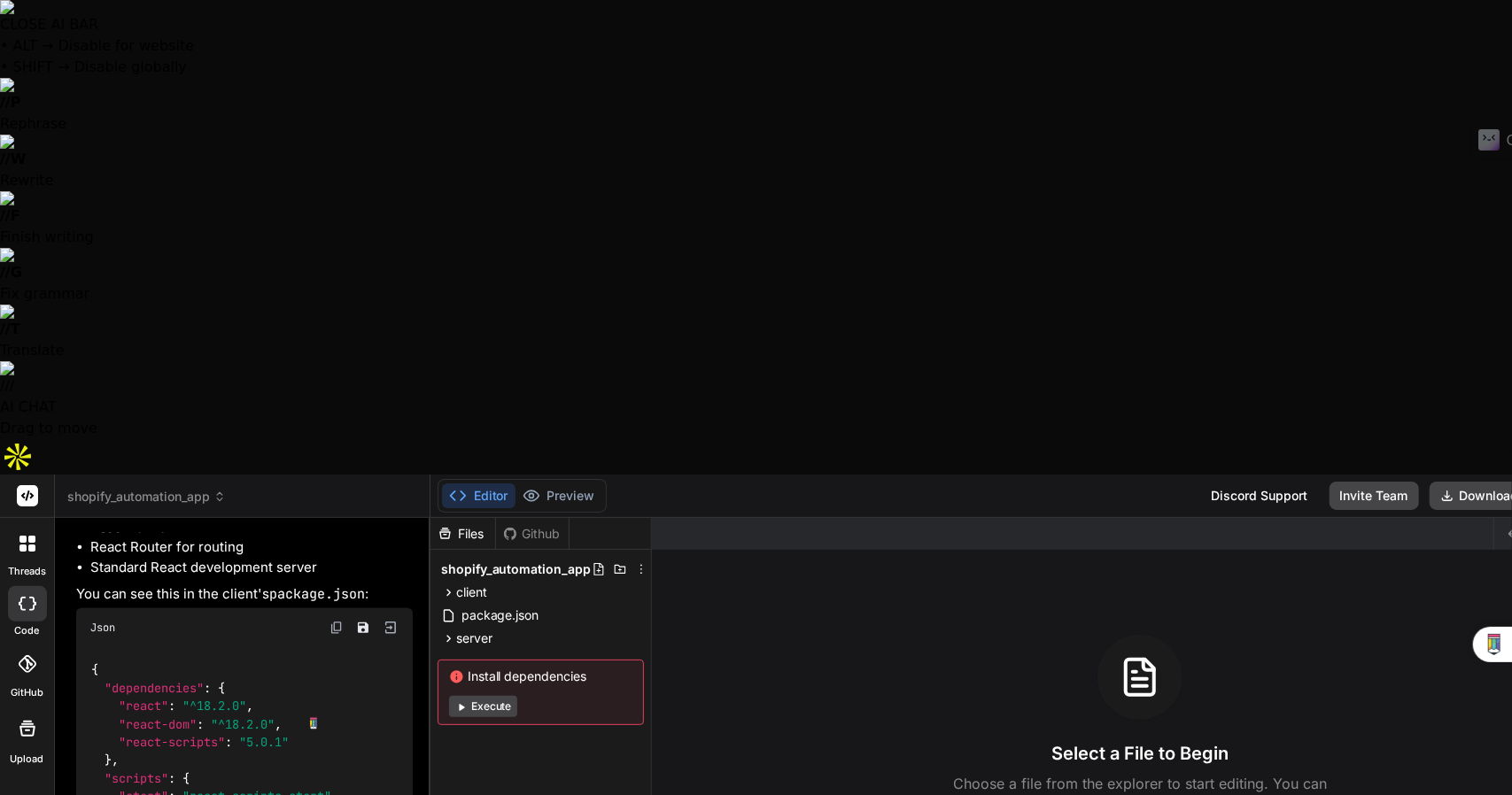
type textarea "Yes completely s"
type textarea "x"
type textarea "Yes completely sw"
type textarea "x"
type textarea "Yes completely swi"
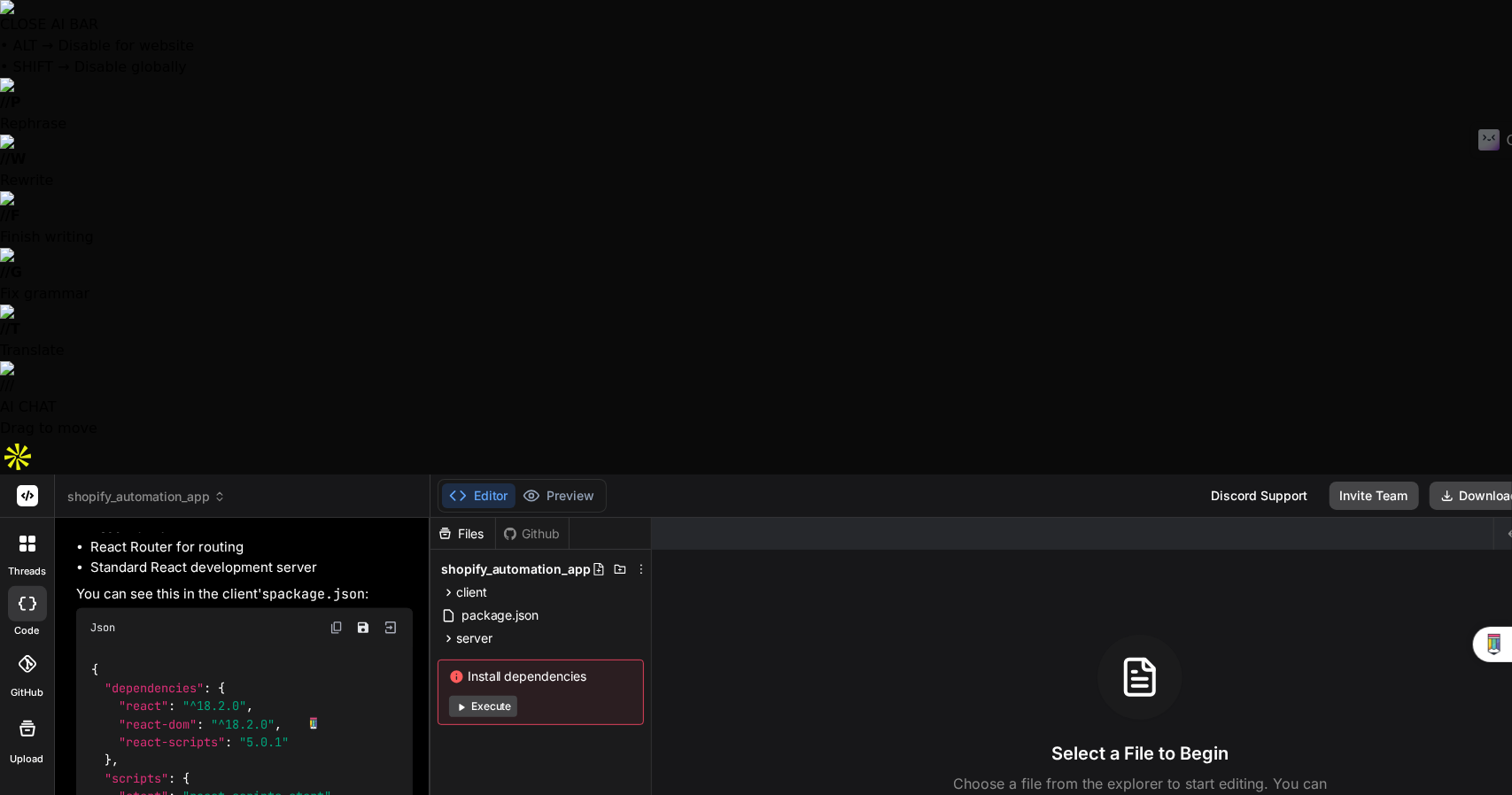
type textarea "x"
type textarea "Yes completely swit"
type textarea "x"
type textarea "Yes completely switc"
type textarea "x"
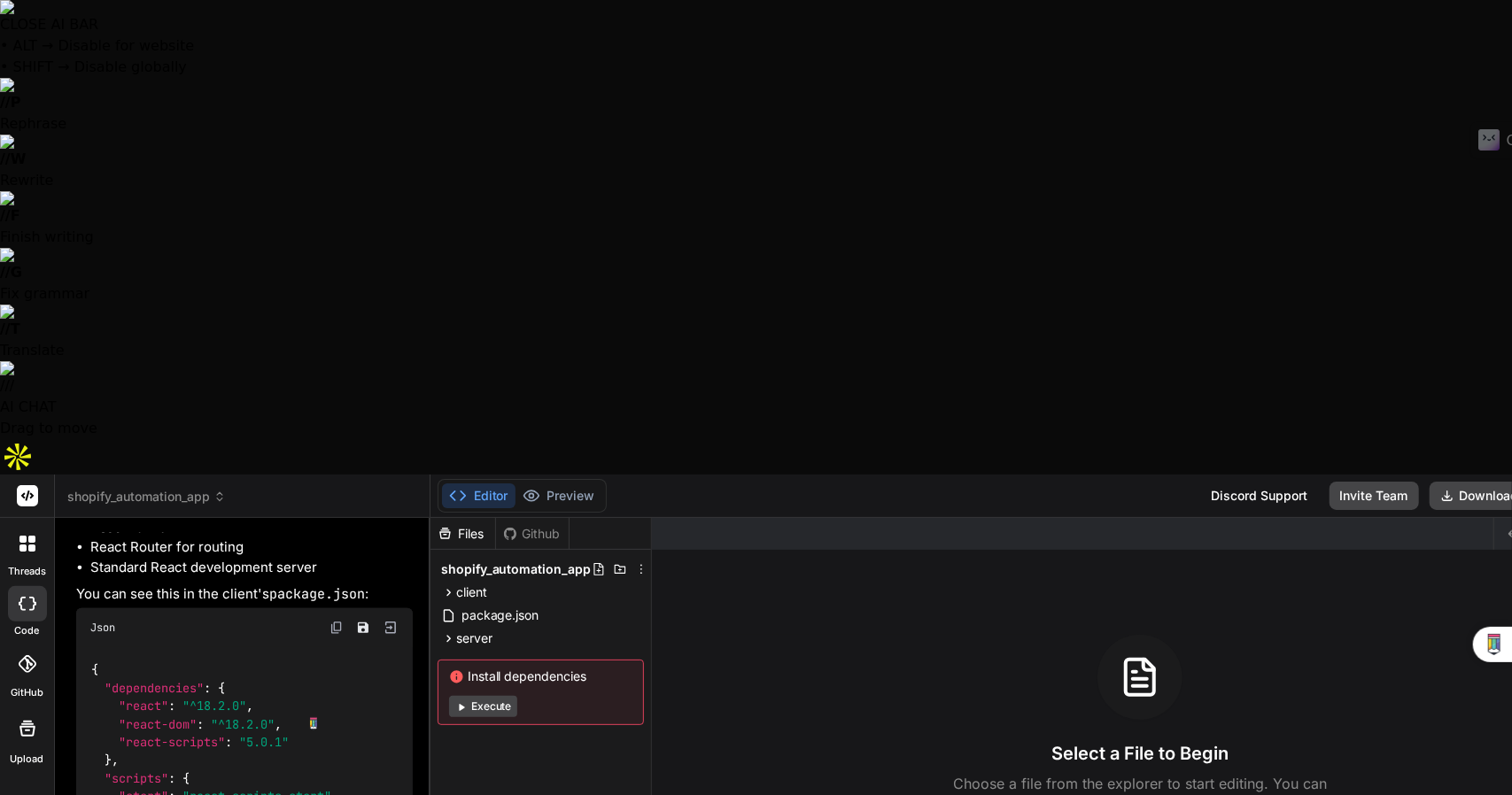
type textarea "Yes completely switch"
type textarea "x"
type textarea "Yes completely switch"
type textarea "x"
type textarea "Yes completely switch t"
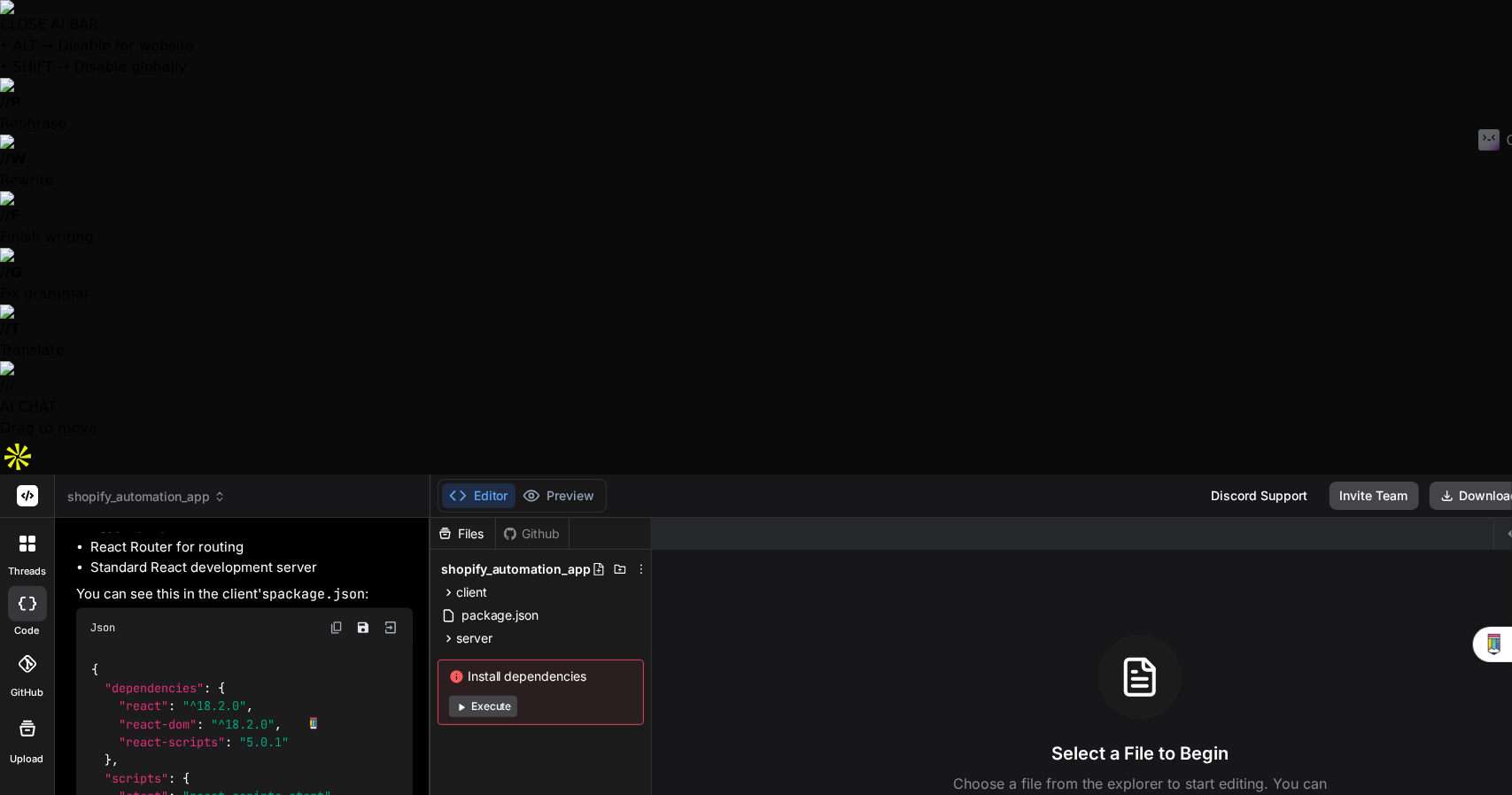
type textarea "x"
type textarea "Yes completely switch th"
type textarea "x"
type textarea "Yes completely switch thi"
type textarea "x"
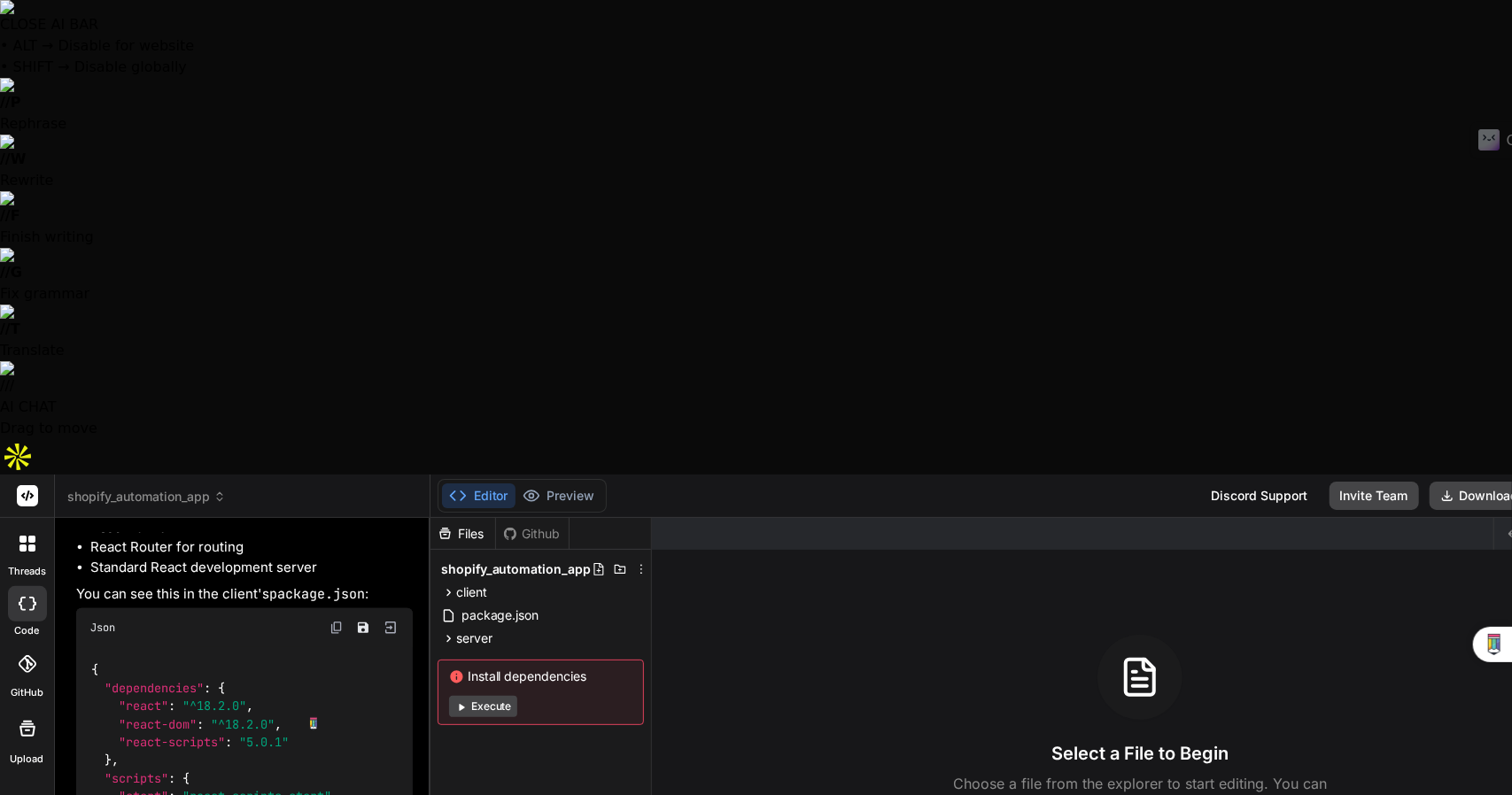
type textarea "Yes completely switch this"
type textarea "x"
type textarea "Yes completely switch this"
type textarea "x"
type textarea "Yes completely switch this p"
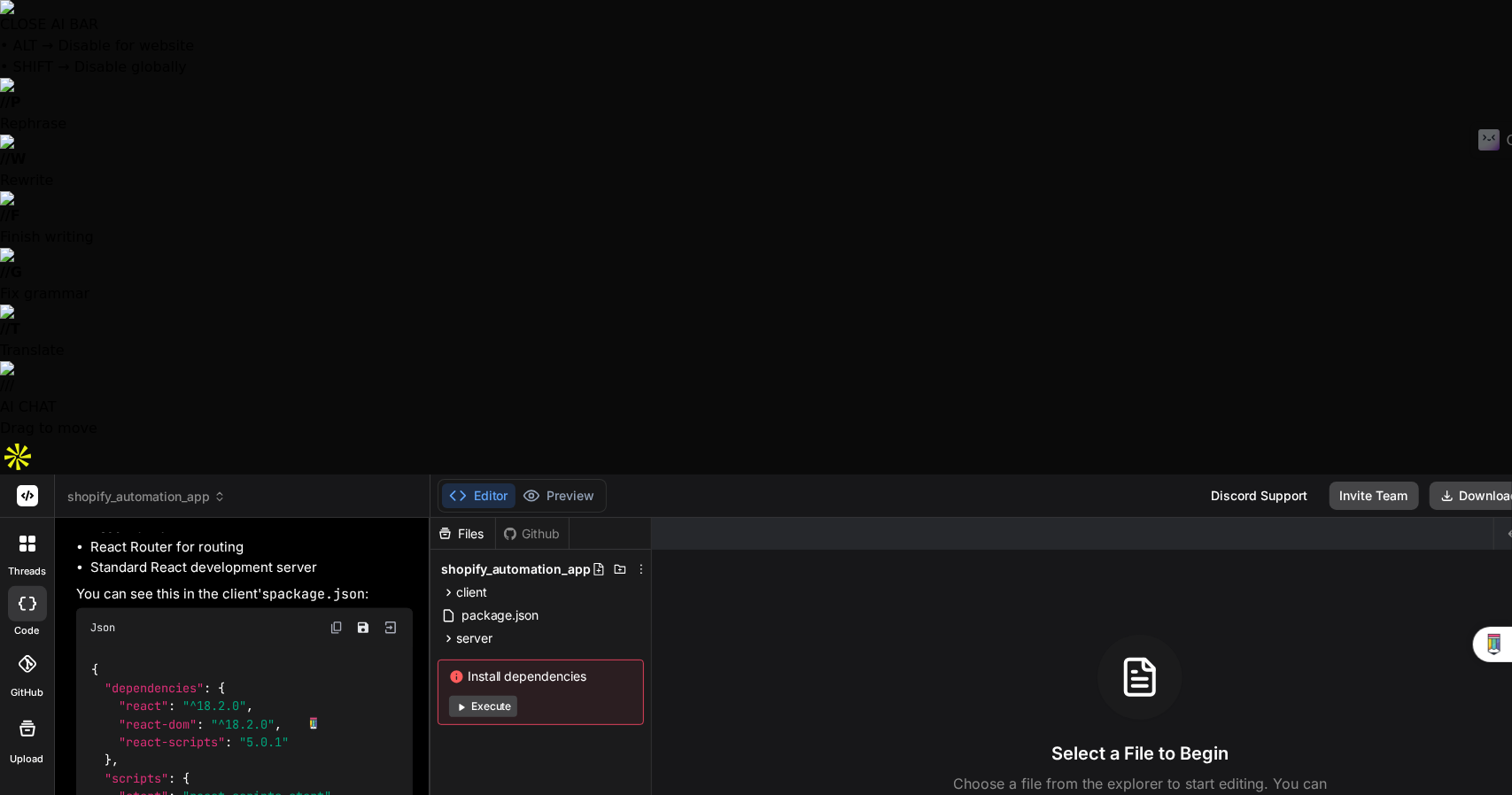
type textarea "x"
type textarea "Yes completely switch this pr"
type textarea "x"
type textarea "Yes completely switch this pro"
type textarea "x"
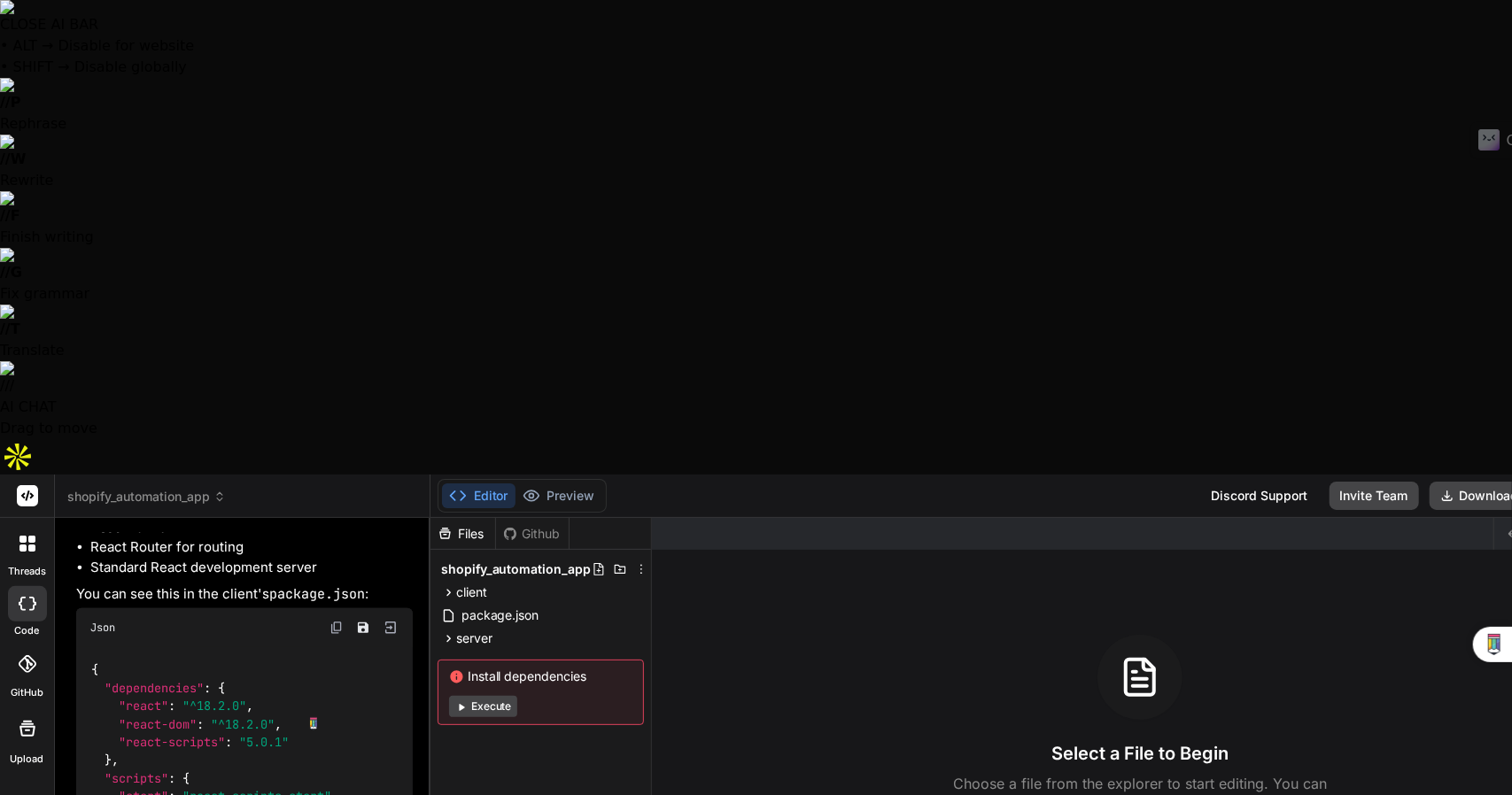
type textarea "Yes completely switch this proe"
type textarea "x"
type textarea "Yes completely switch this pro"
type textarea "x"
type textarea "Yes completely switch this pr"
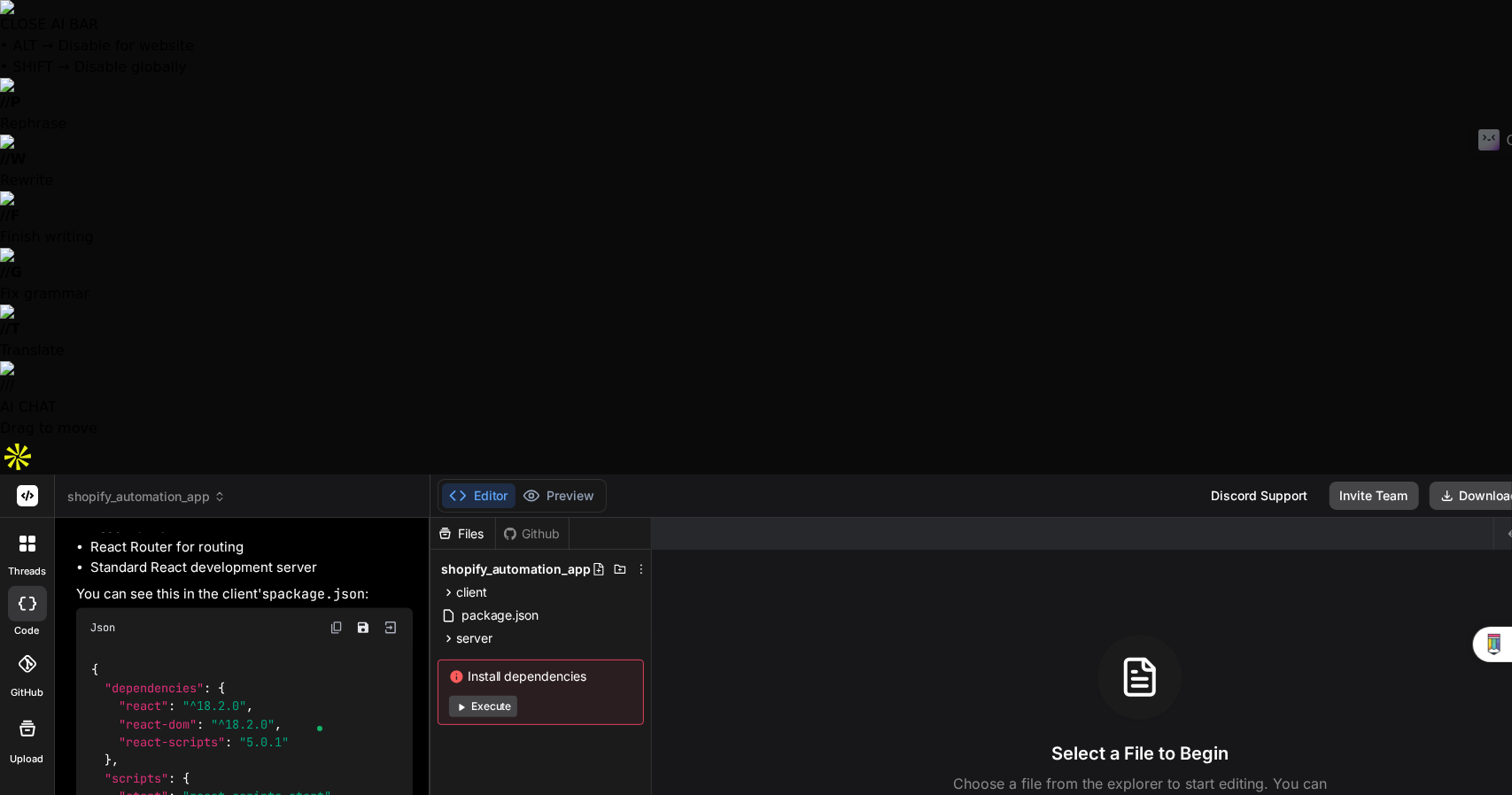
type textarea "x"
type textarea "Yes completely switch this p"
type textarea "x"
type textarea "Yes completely switch this"
type textarea "x"
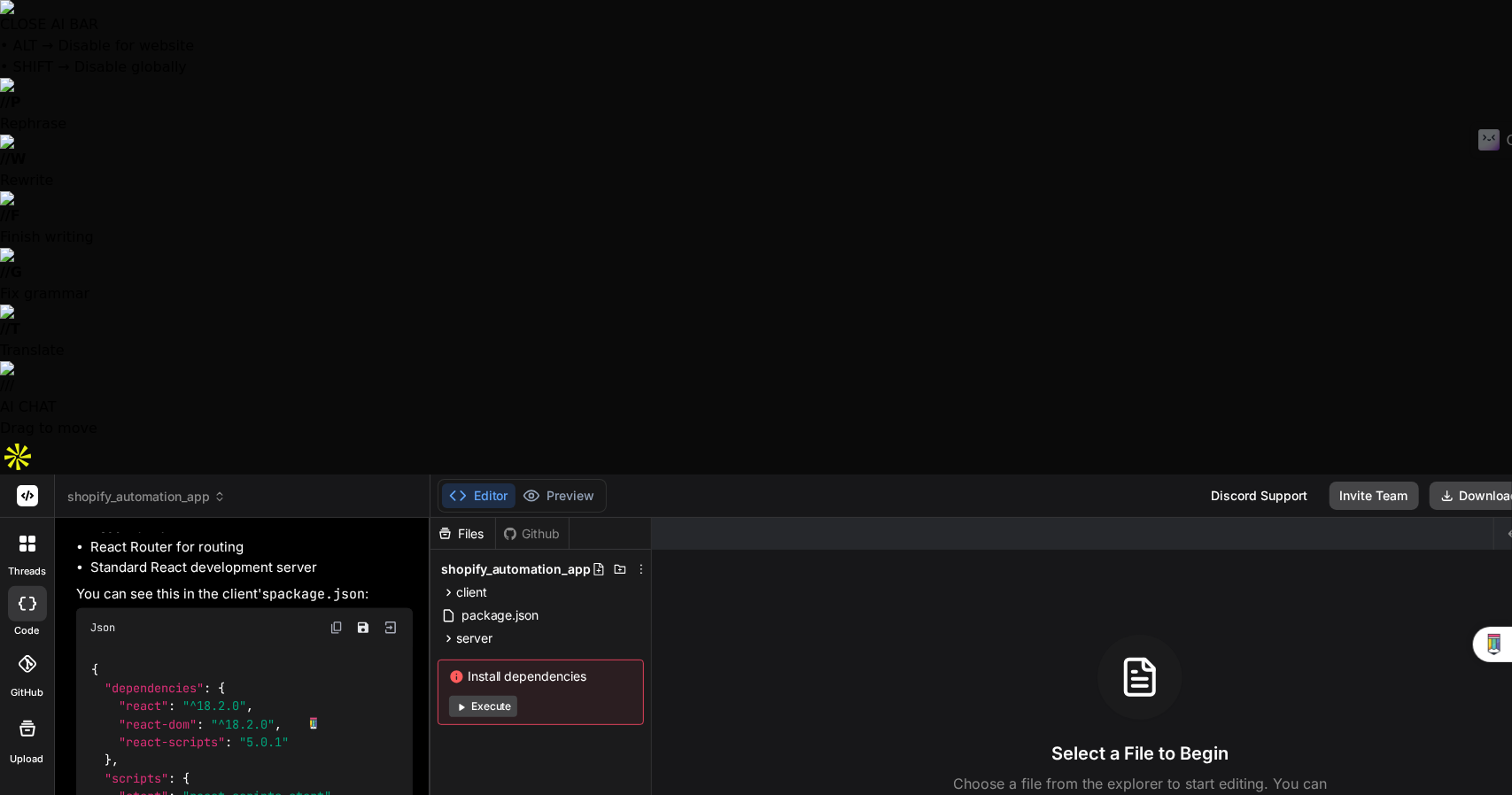
type textarea "Yes completely switch this p"
type textarea "x"
type textarea "Yes completely switch this pr"
type textarea "x"
type textarea "Yes completely switch this pro"
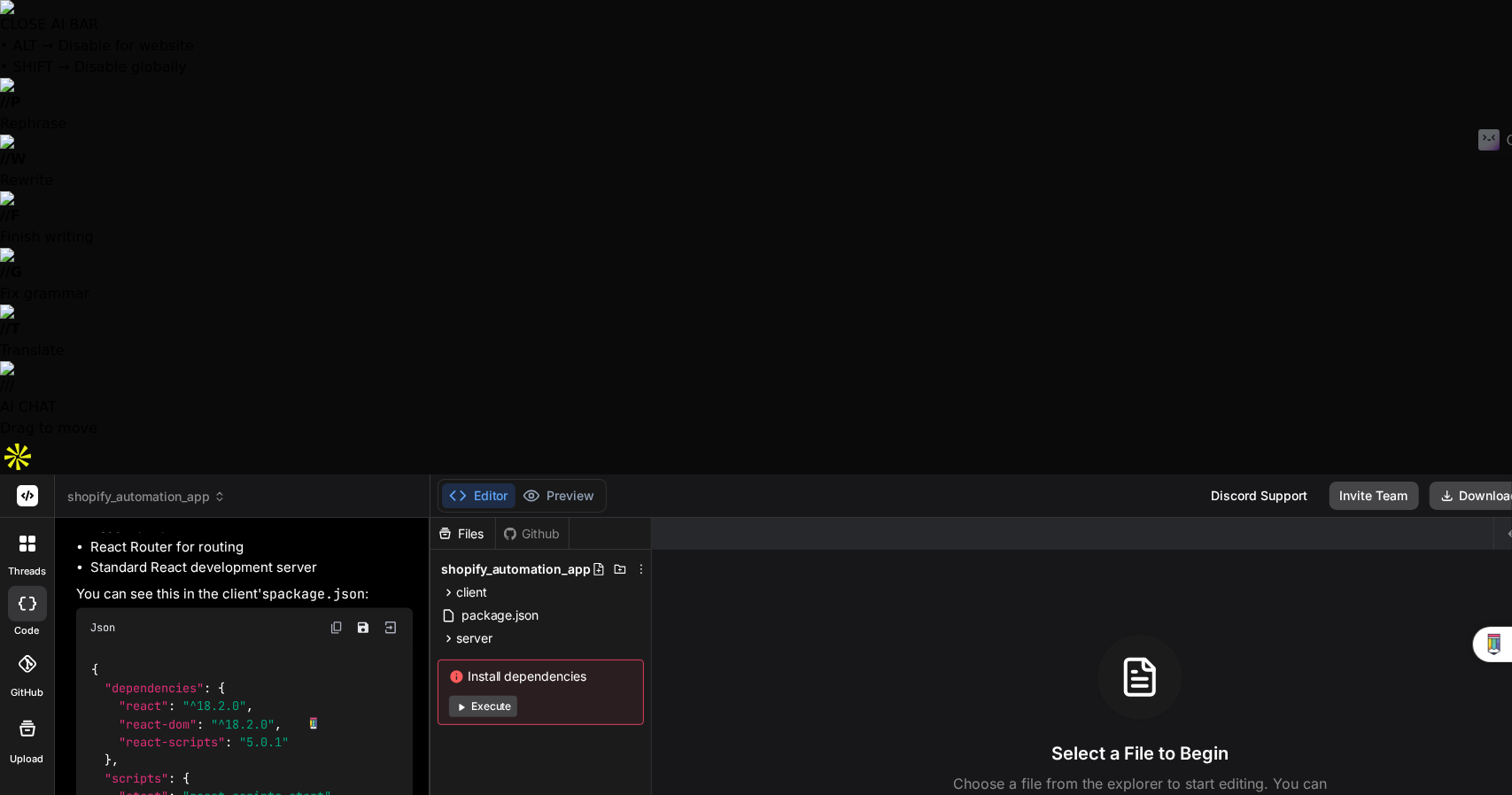
type textarea "x"
type textarea "Yes completely switch this proj"
type textarea "x"
type textarea "Yes completely switch this proje"
type textarea "x"
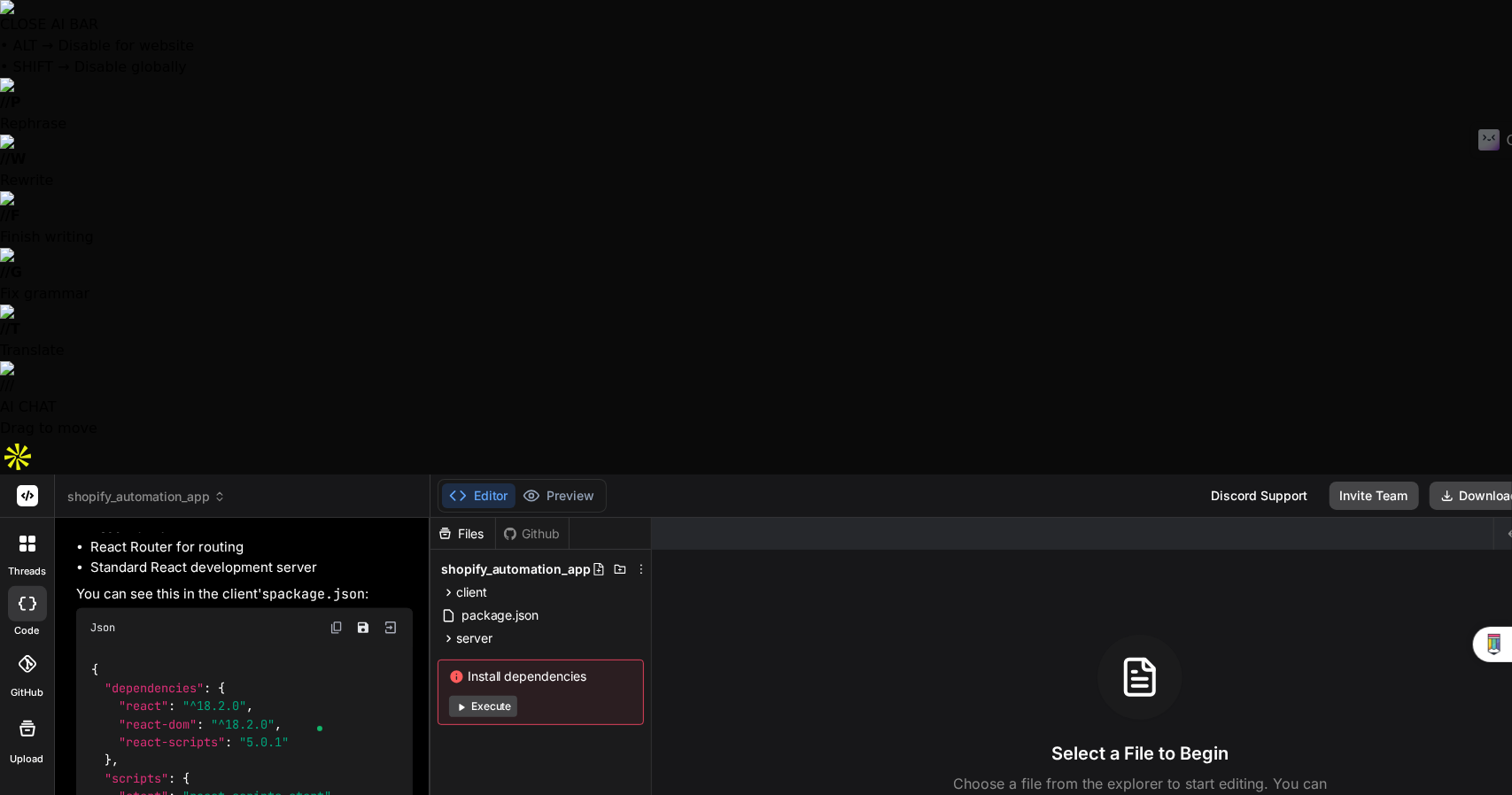
type textarea "Yes completely switch this projec"
type textarea "x"
type textarea "Yes completely switch this project"
type textarea "x"
type textarea "Yes completely switch this project"
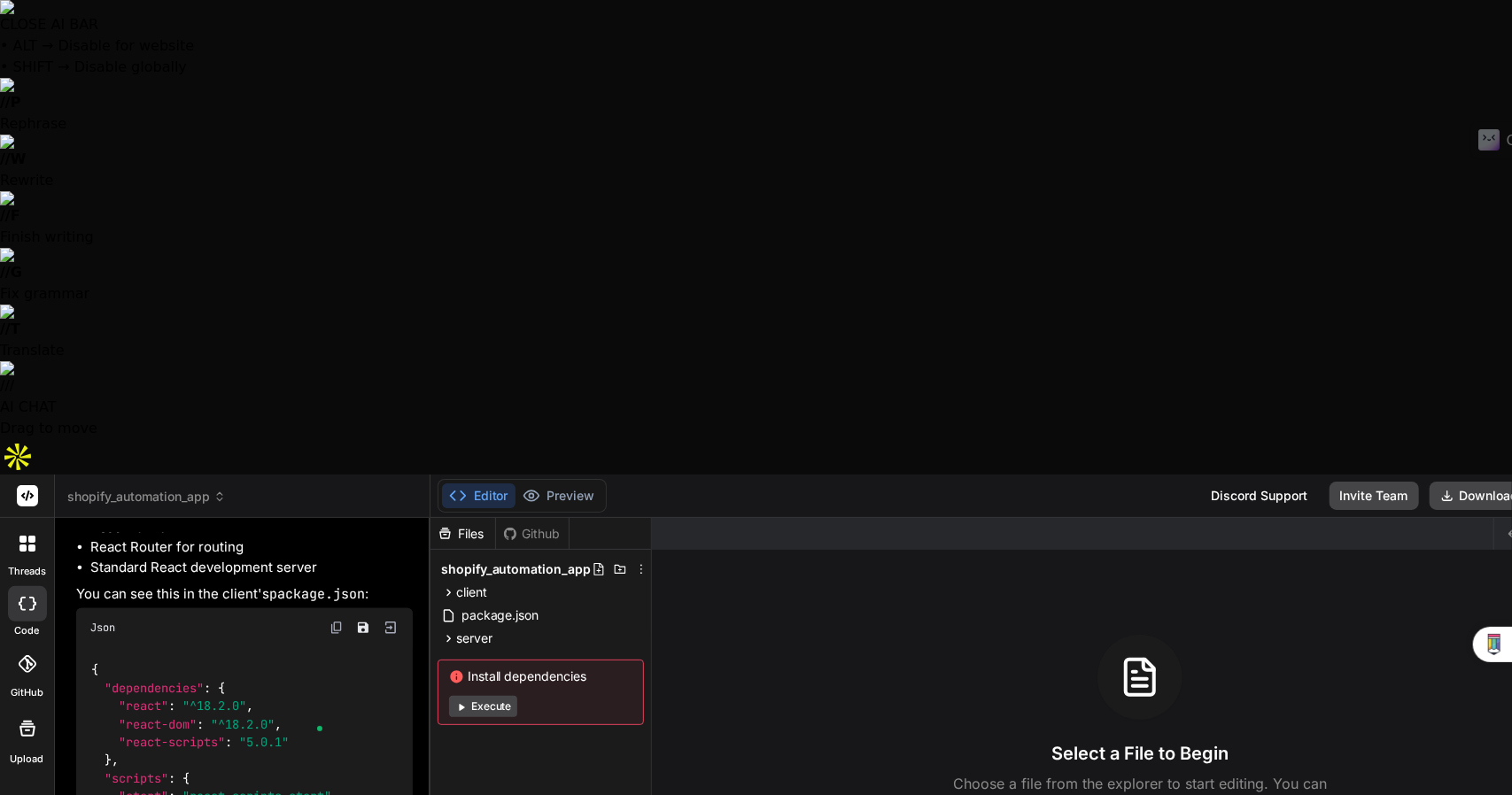
type textarea "x"
type textarea "Yes completely switch this project to"
type textarea "x"
type textarea "Yes completely switch this project to"
type textarea "x"
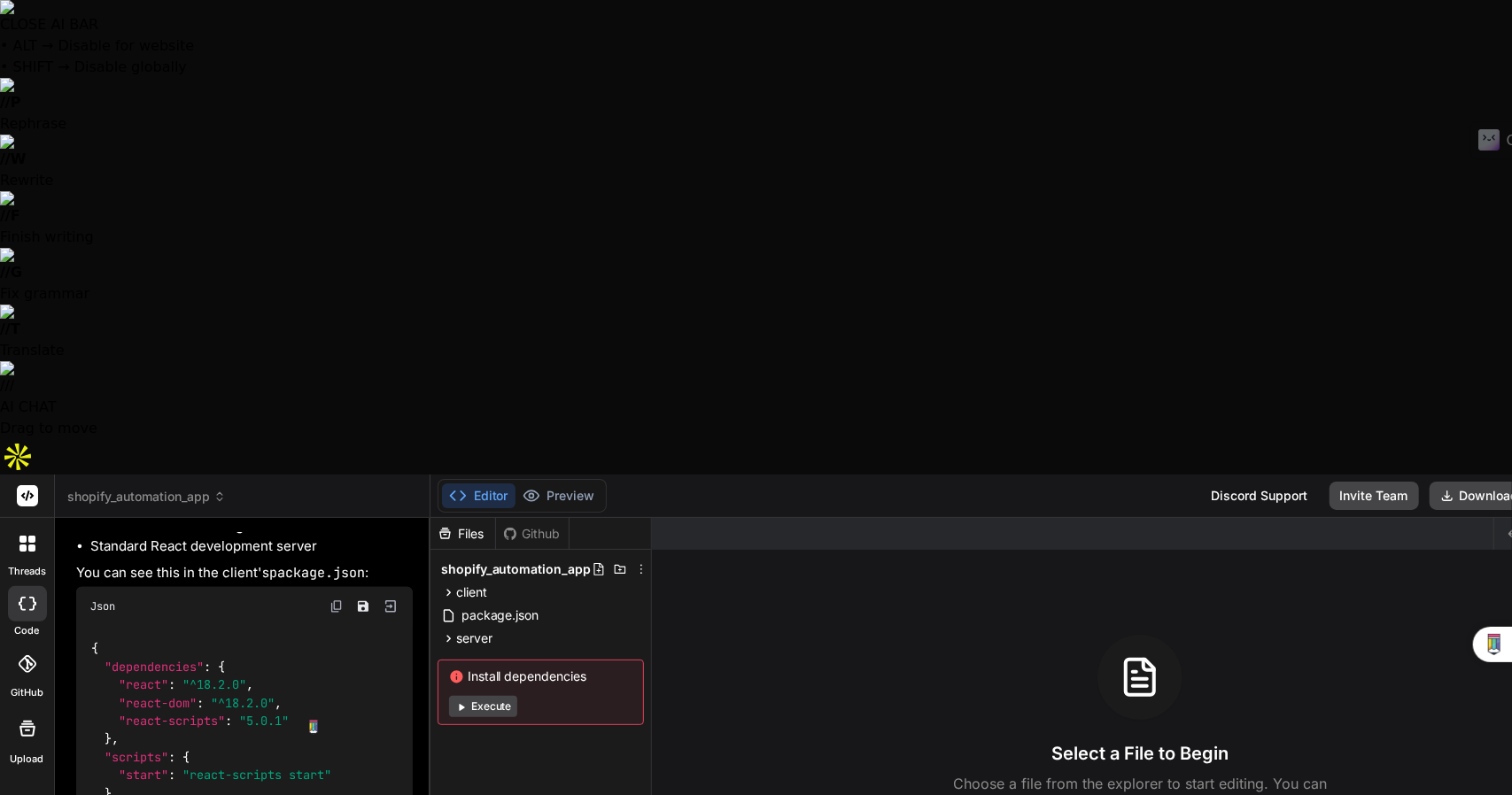
type textarea "Yes completely switch this project to n"
type textarea "x"
type textarea "Yes completely switch this project to ne"
type textarea "x"
type textarea "Yes completely switch this project to nex"
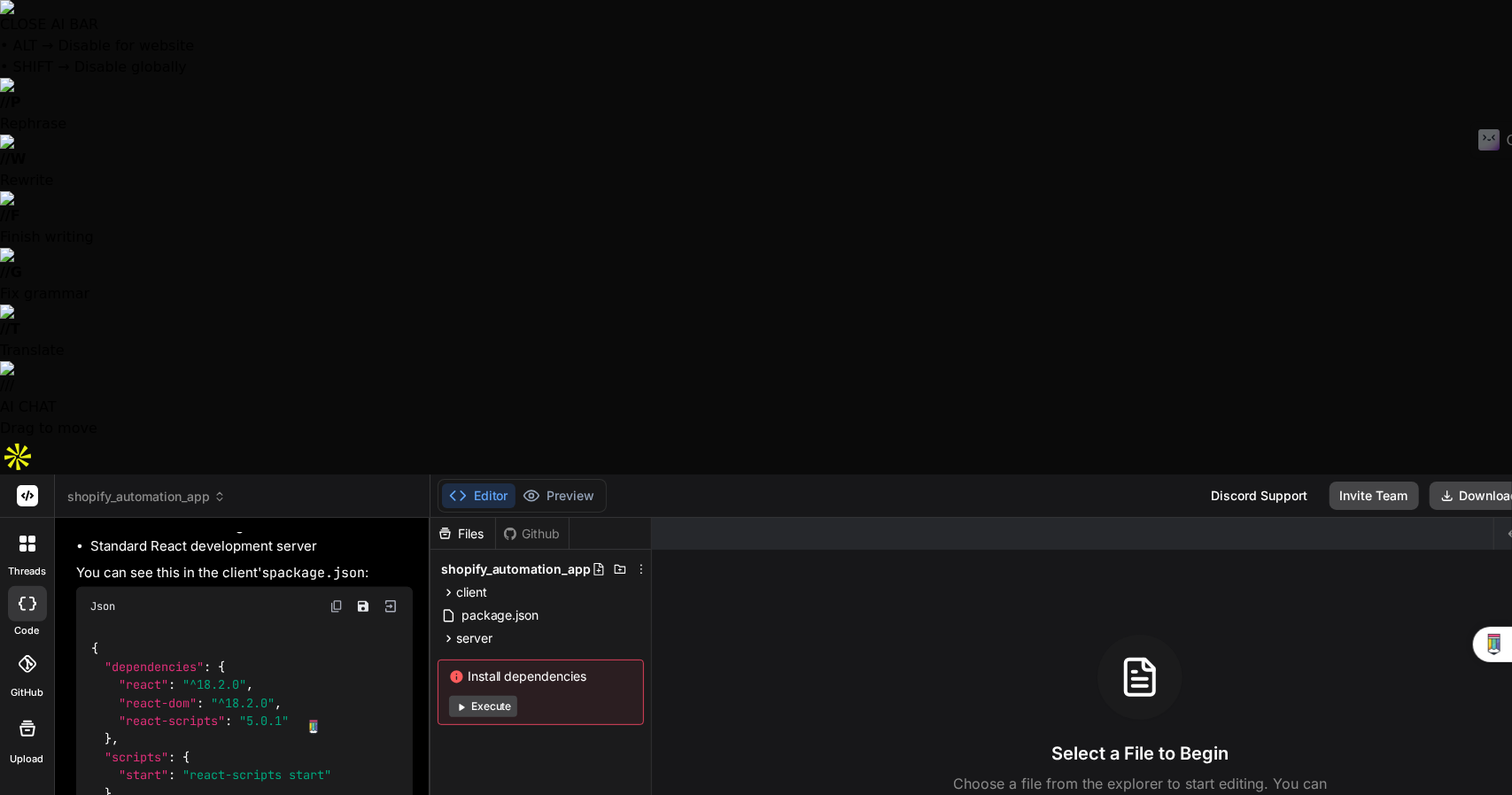
type textarea "x"
type textarea "Yes completely switch this project to next"
type textarea "x"
type textarea "Yes completely switch this project to next."
type textarea "x"
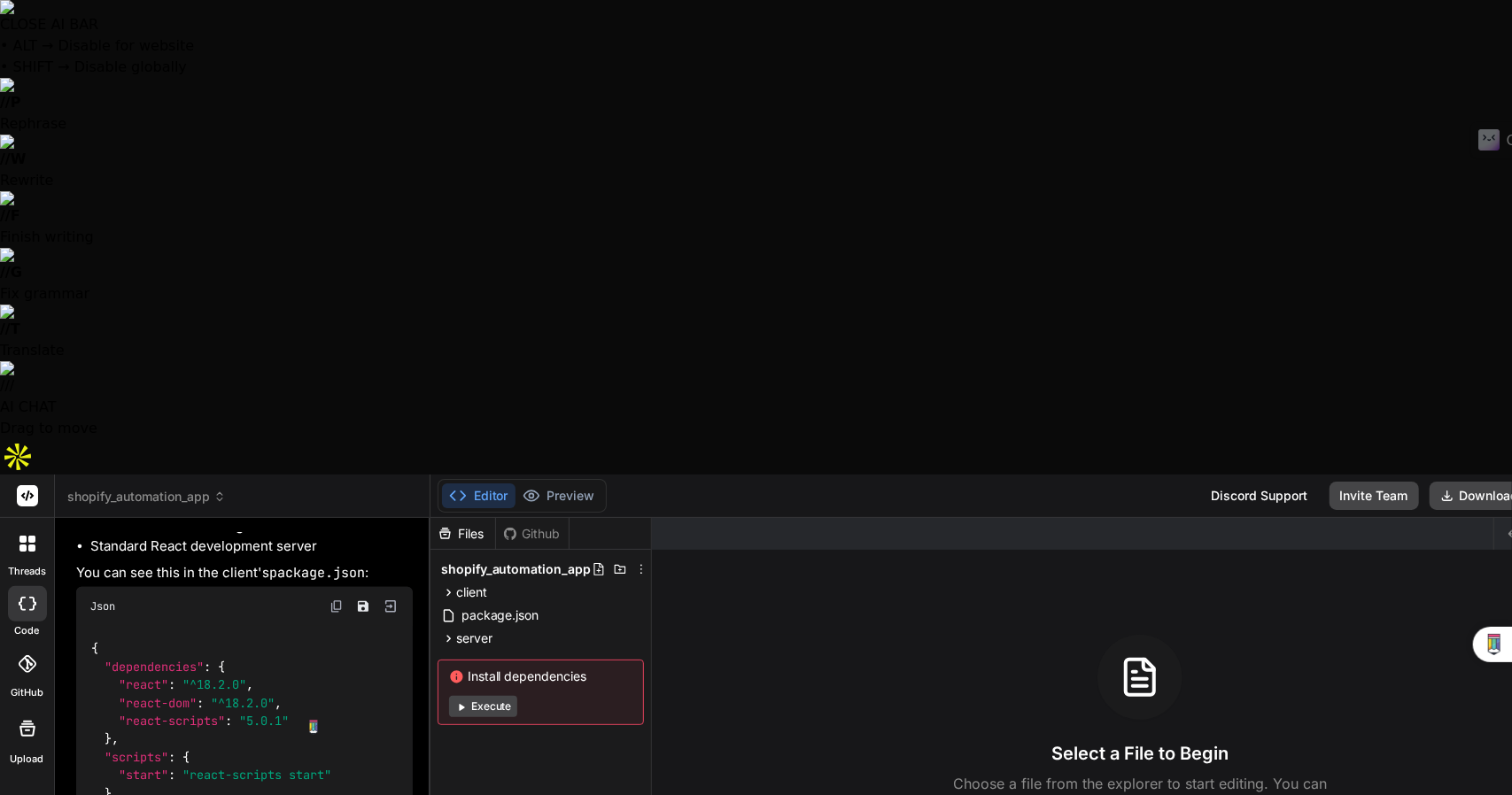
type textarea "Yes completely switch this project to next.j"
type textarea "x"
type textarea "Yes completely switch this project to next.js"
type textarea "x"
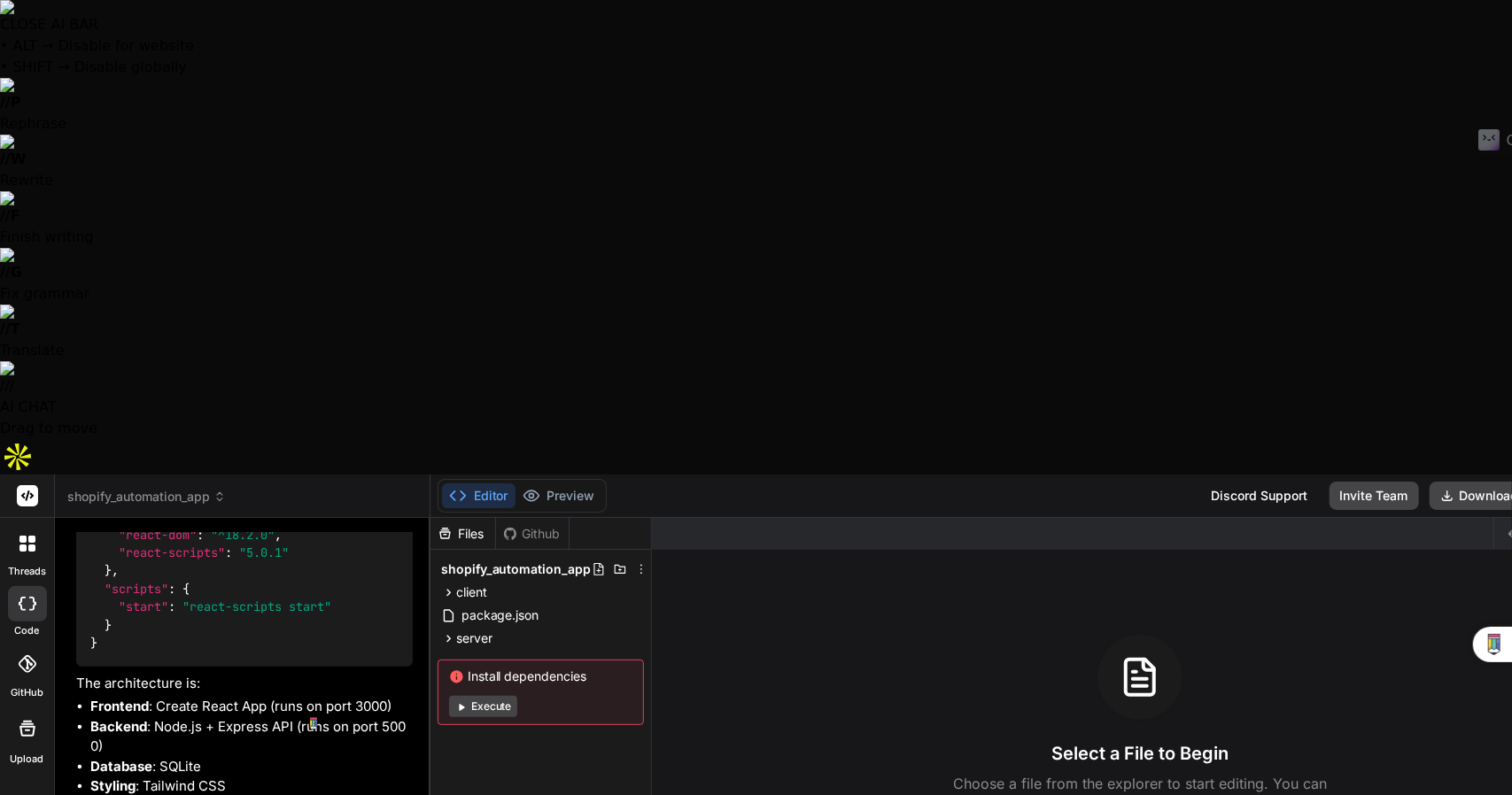
scroll to position [6255, 0]
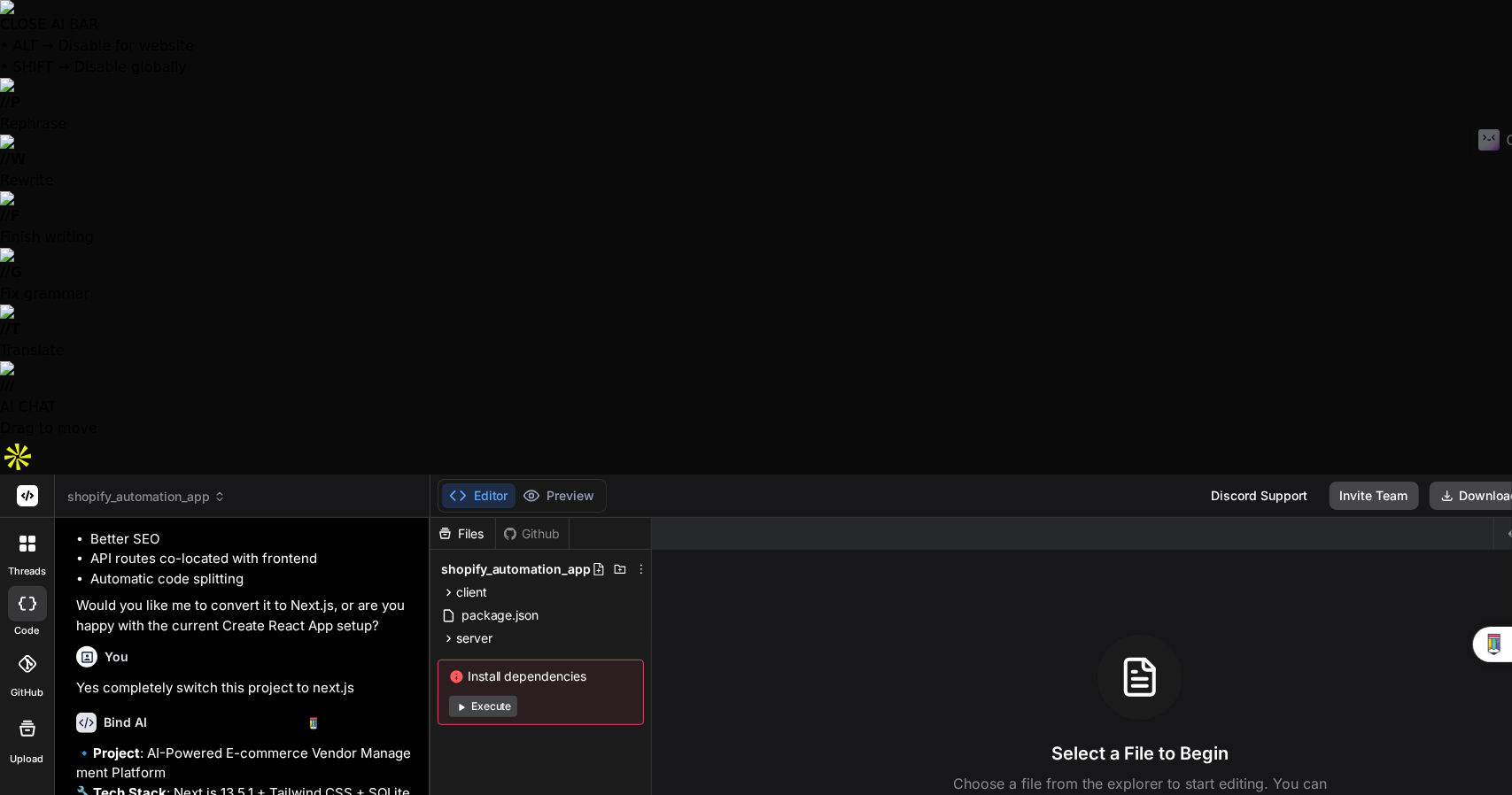
type textarea "x"
type textarea "Y"
type textarea "x"
type textarea "Ye"
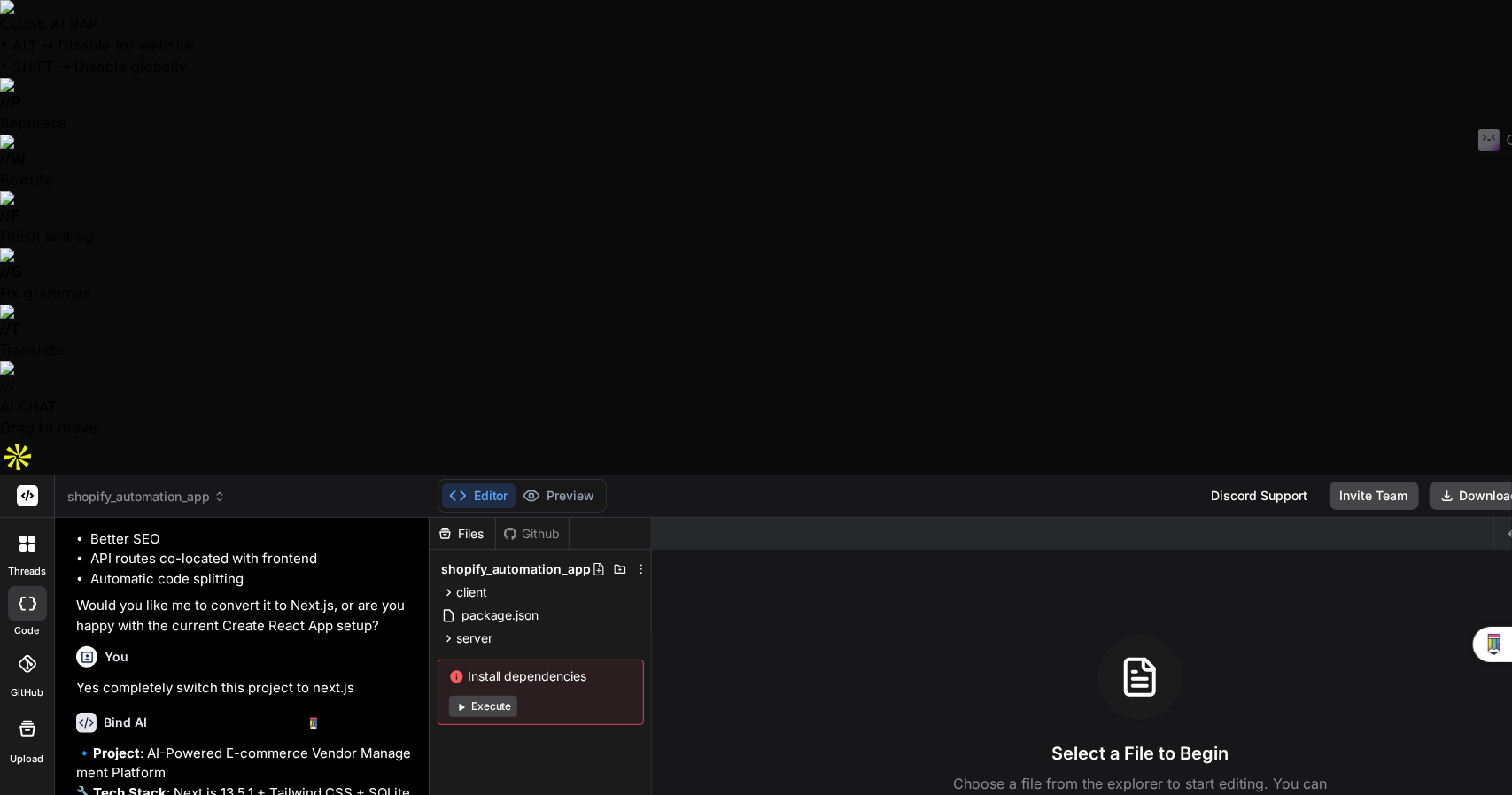
type textarea "x"
type textarea "Yes"
type textarea "x"
type textarea "Yes"
type textarea "x"
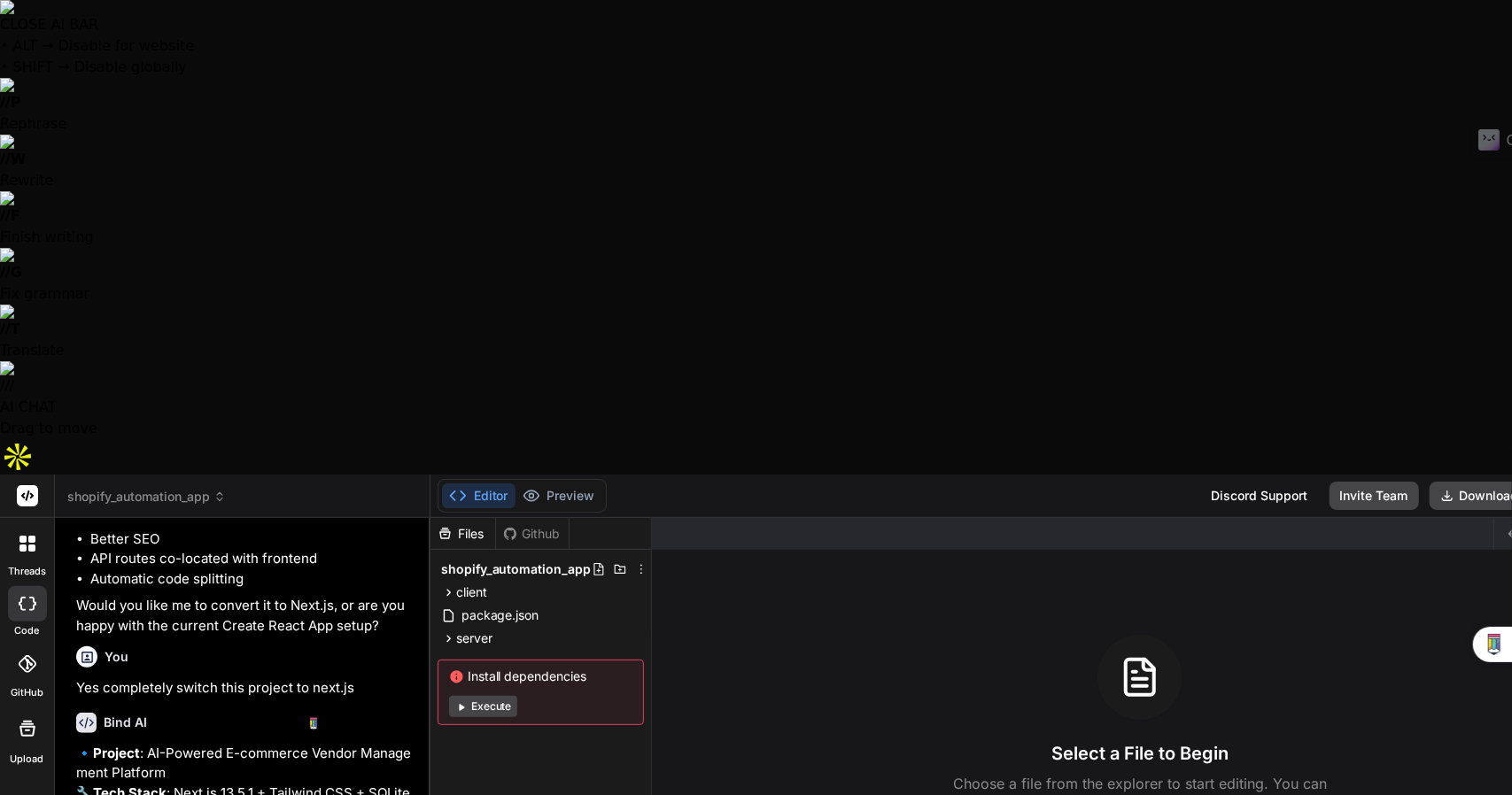
type textarea "Yes p"
type textarea "x"
type textarea "Yes pl"
type textarea "x"
type textarea "Yes ple"
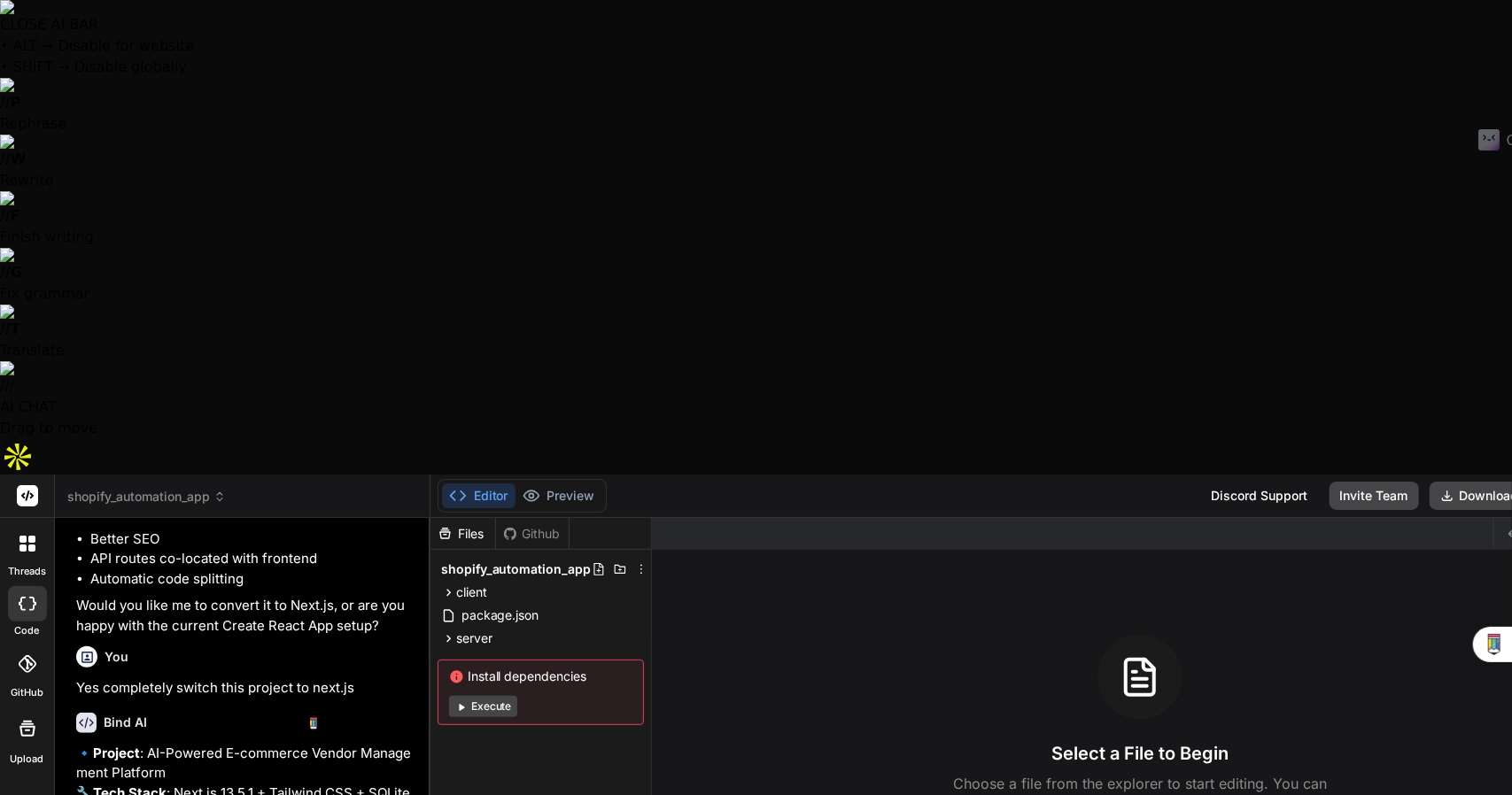
type textarea "x"
type textarea "Yes plea"
type textarea "x"
type textarea "Yes pleas"
type textarea "x"
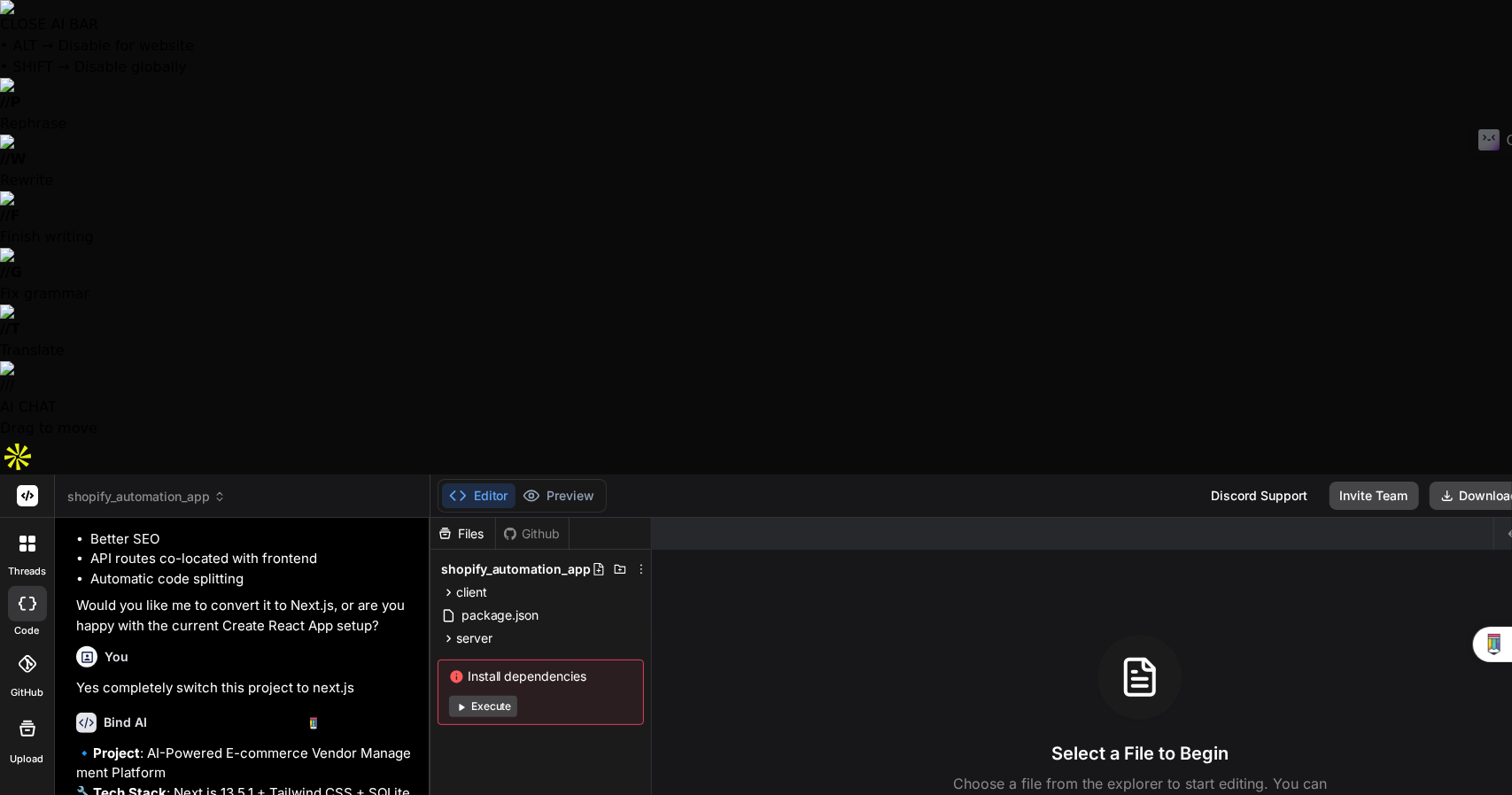
type textarea "Yes please"
type textarea "x"
type textarea "Yes please"
type textarea "x"
type textarea "Yes please p"
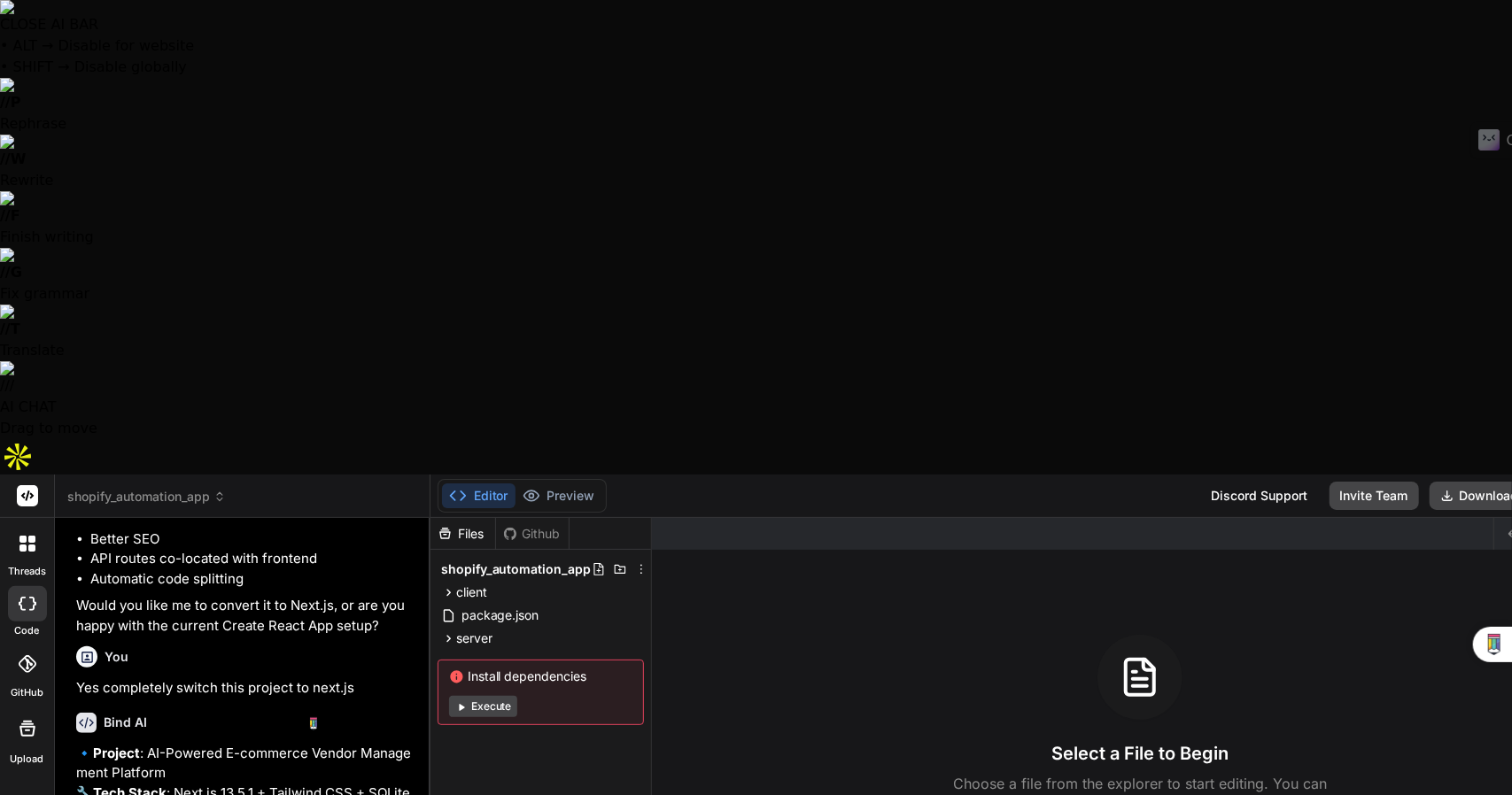
type textarea "x"
type textarea "Yes please pr"
type textarea "x"
type textarea "Yes please pro"
type textarea "x"
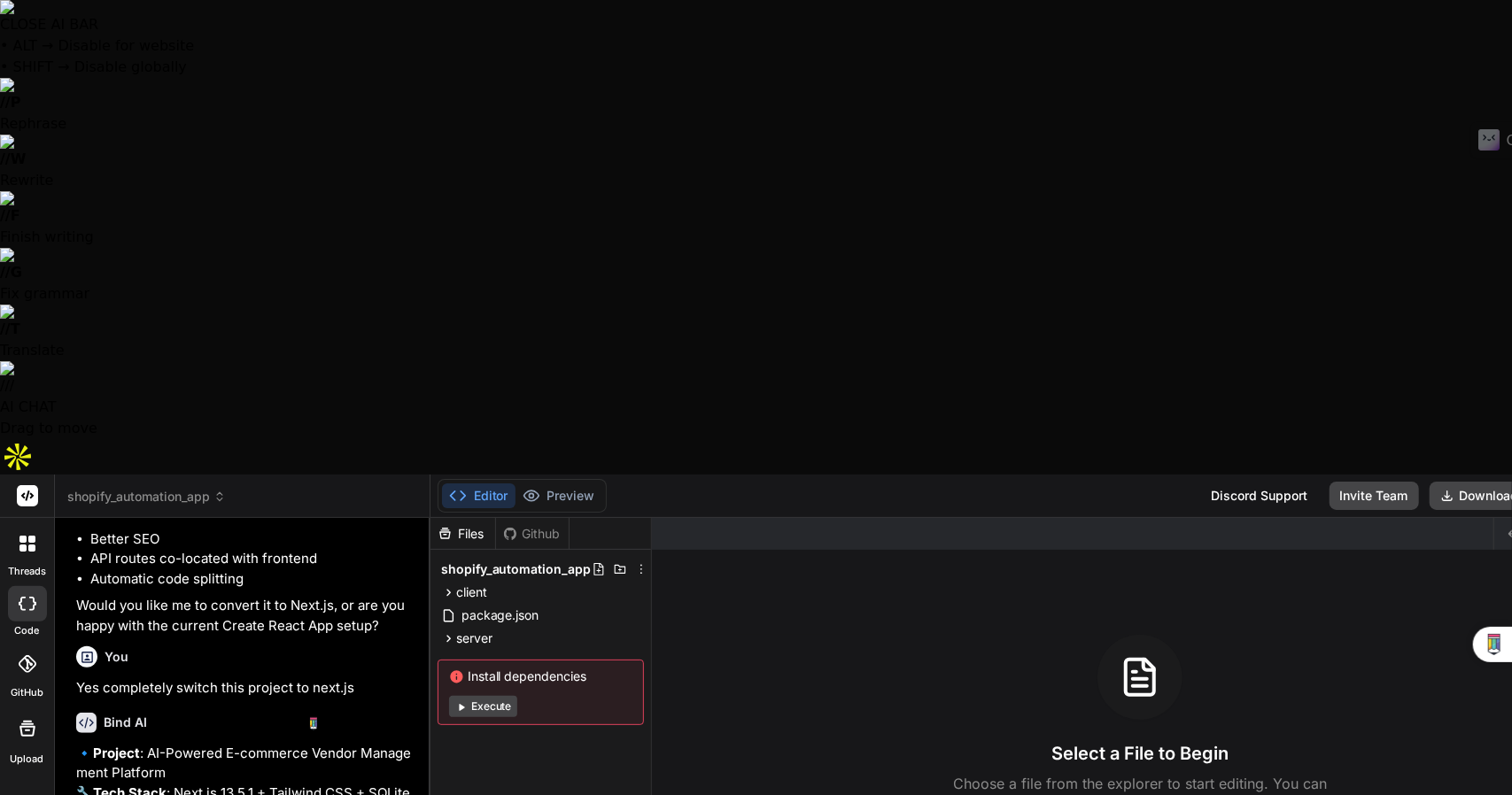
type textarea "Yes please proc"
type textarea "x"
type textarea "Yes please proce"
type textarea "x"
type textarea "Yes please procee"
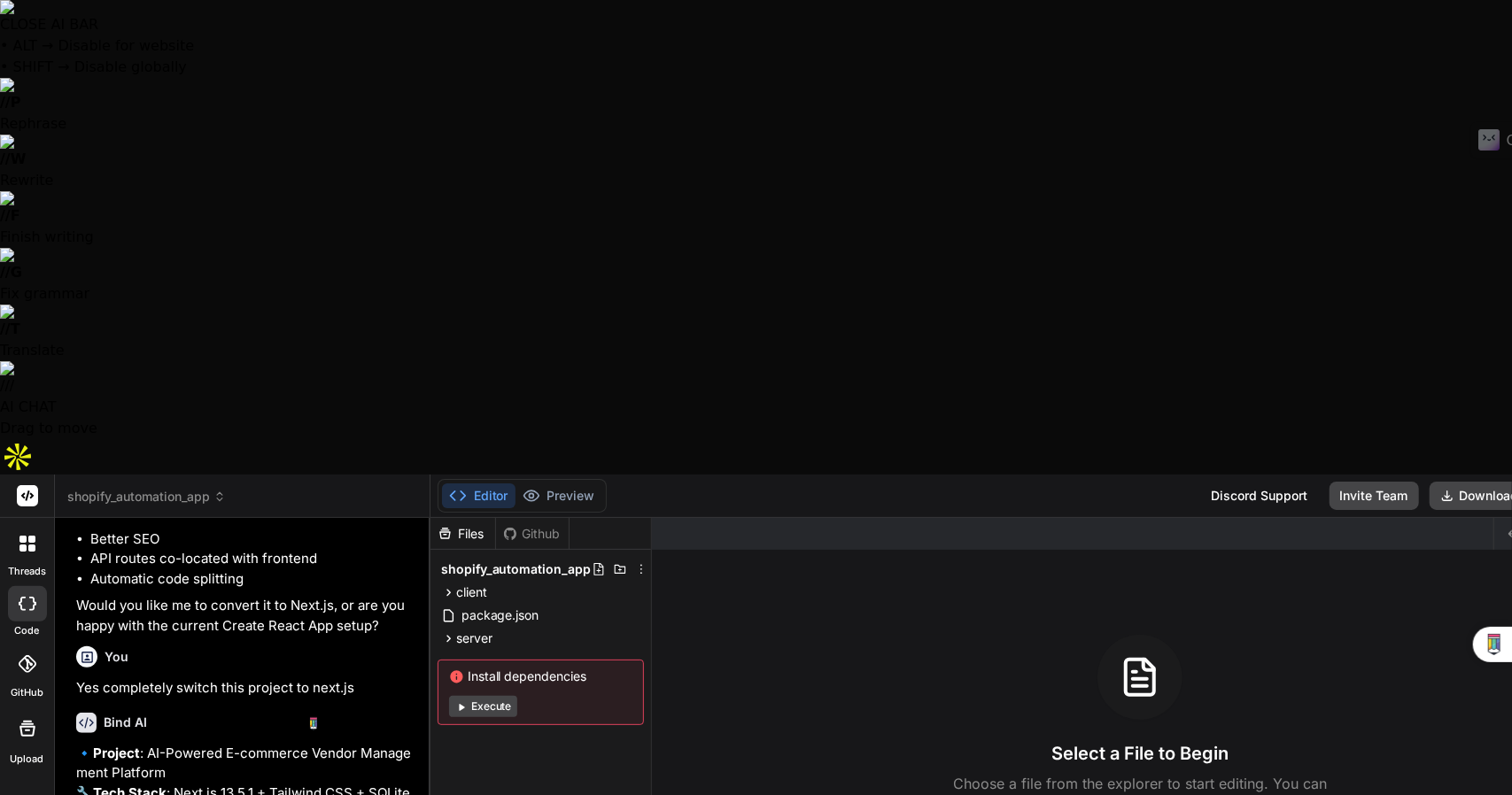
type textarea "x"
type textarea "Yes please proceed"
type textarea "x"
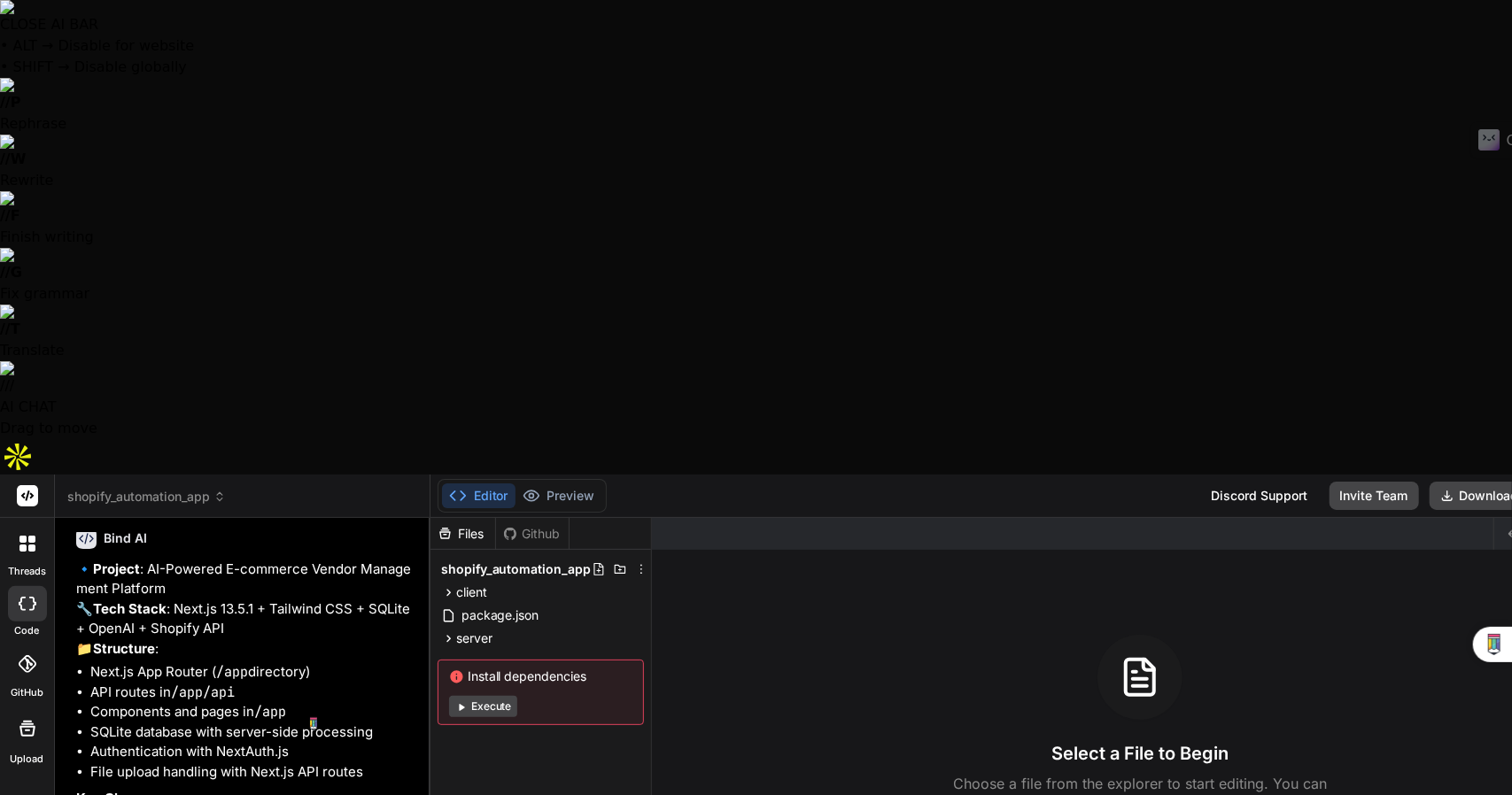
scroll to position [6843, 0]
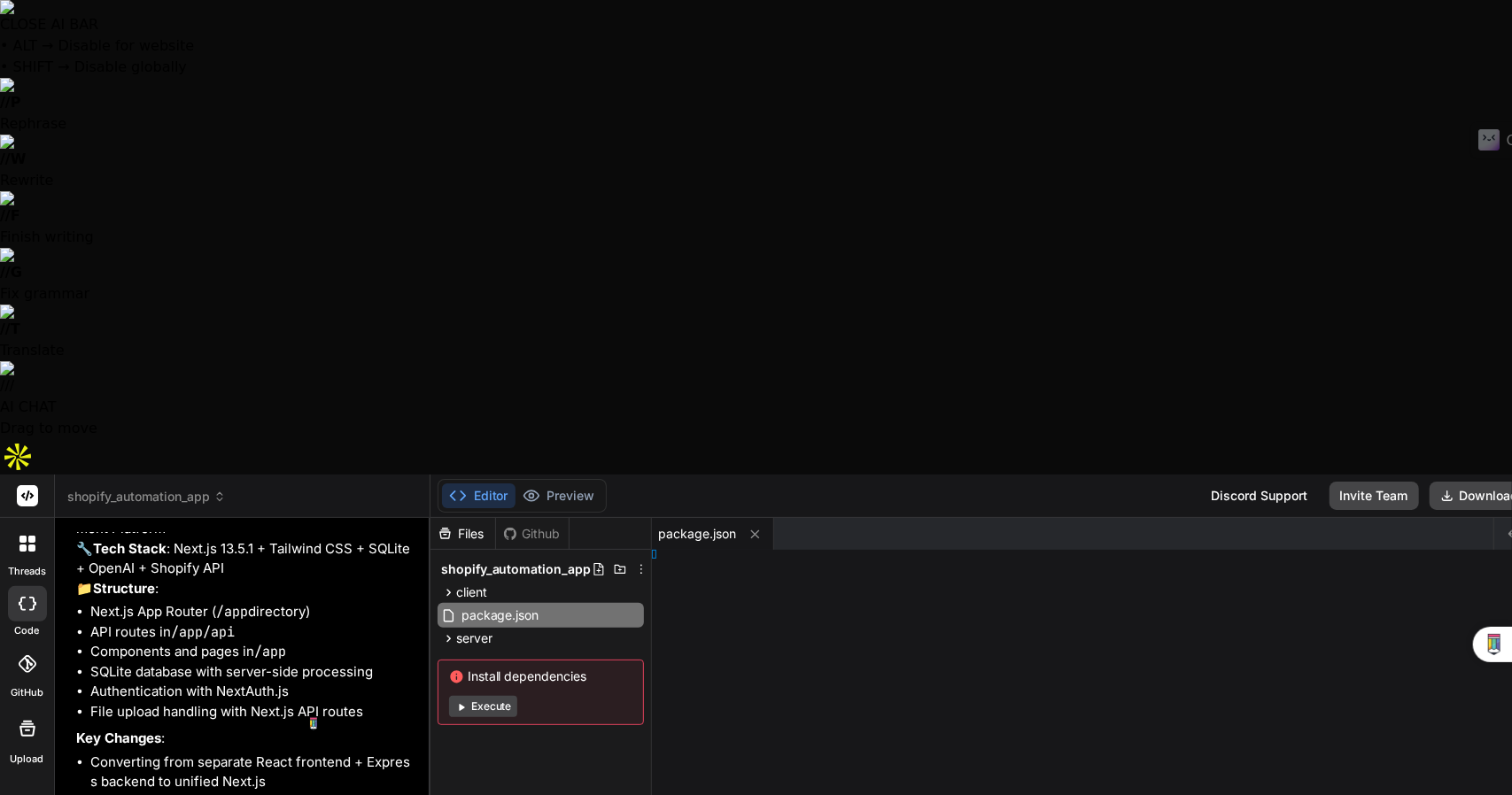
type textarea "x"
type textarea "g"
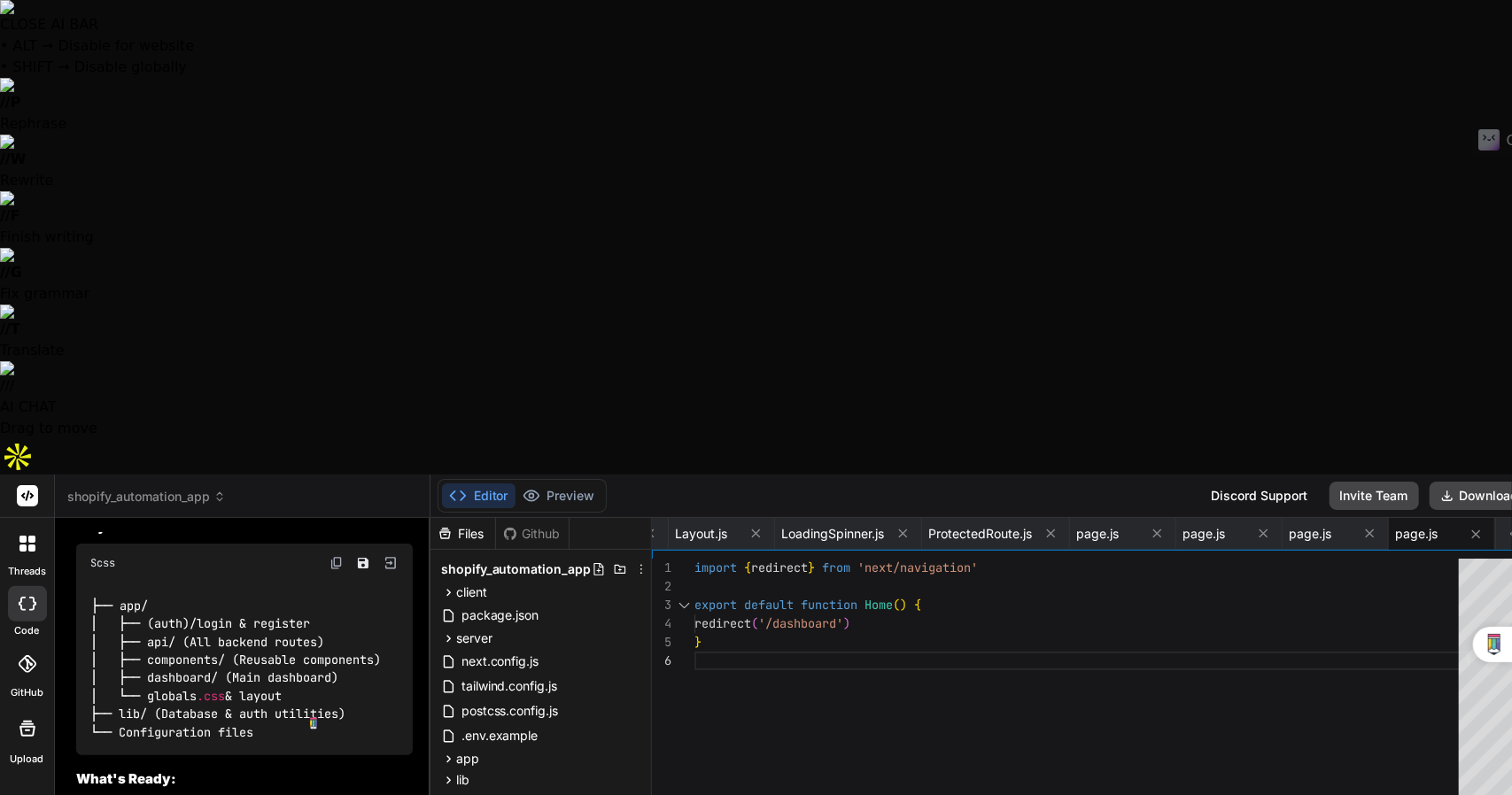
scroll to position [8402, 0]
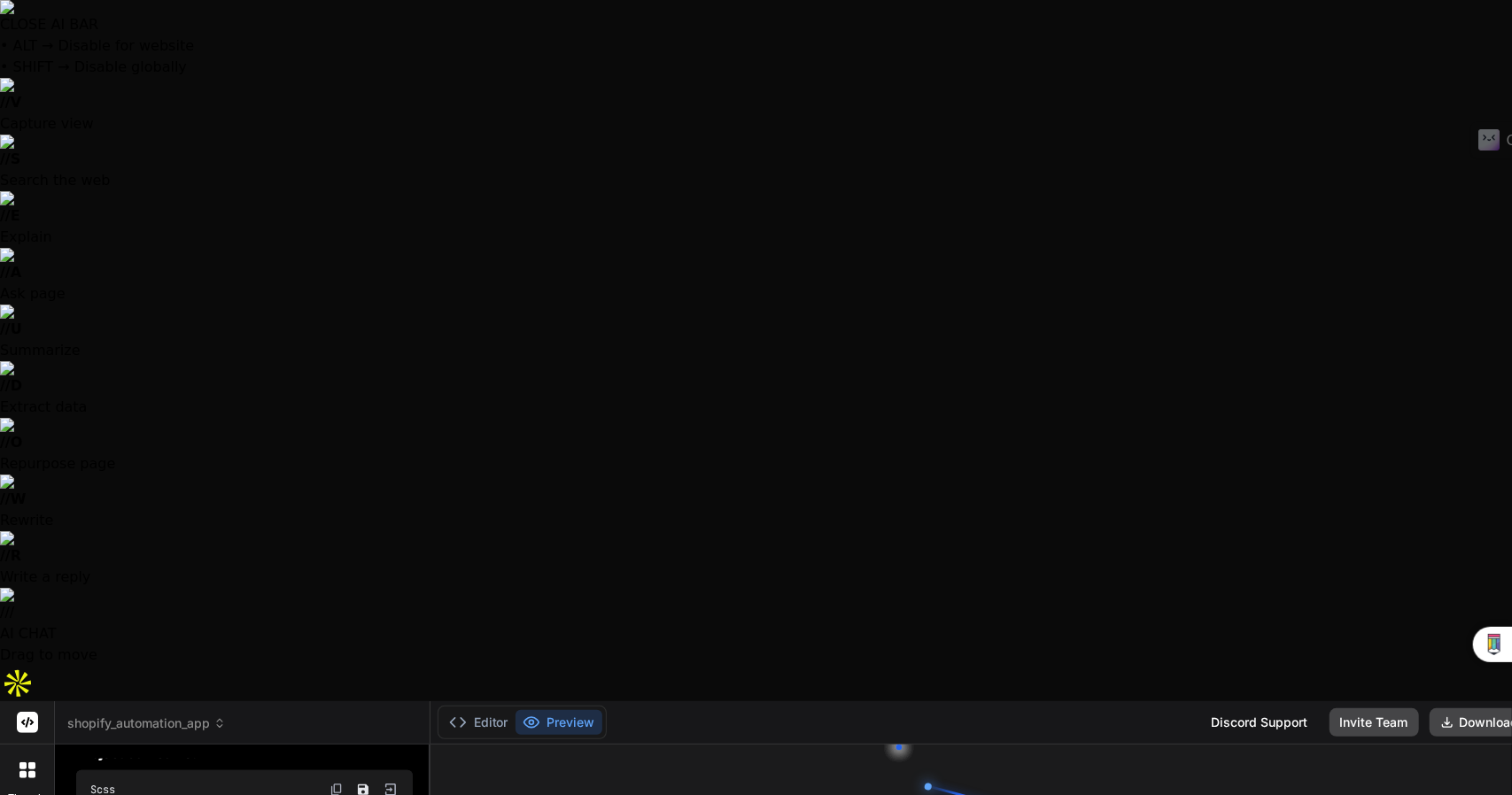
scroll to position [9106, 0]
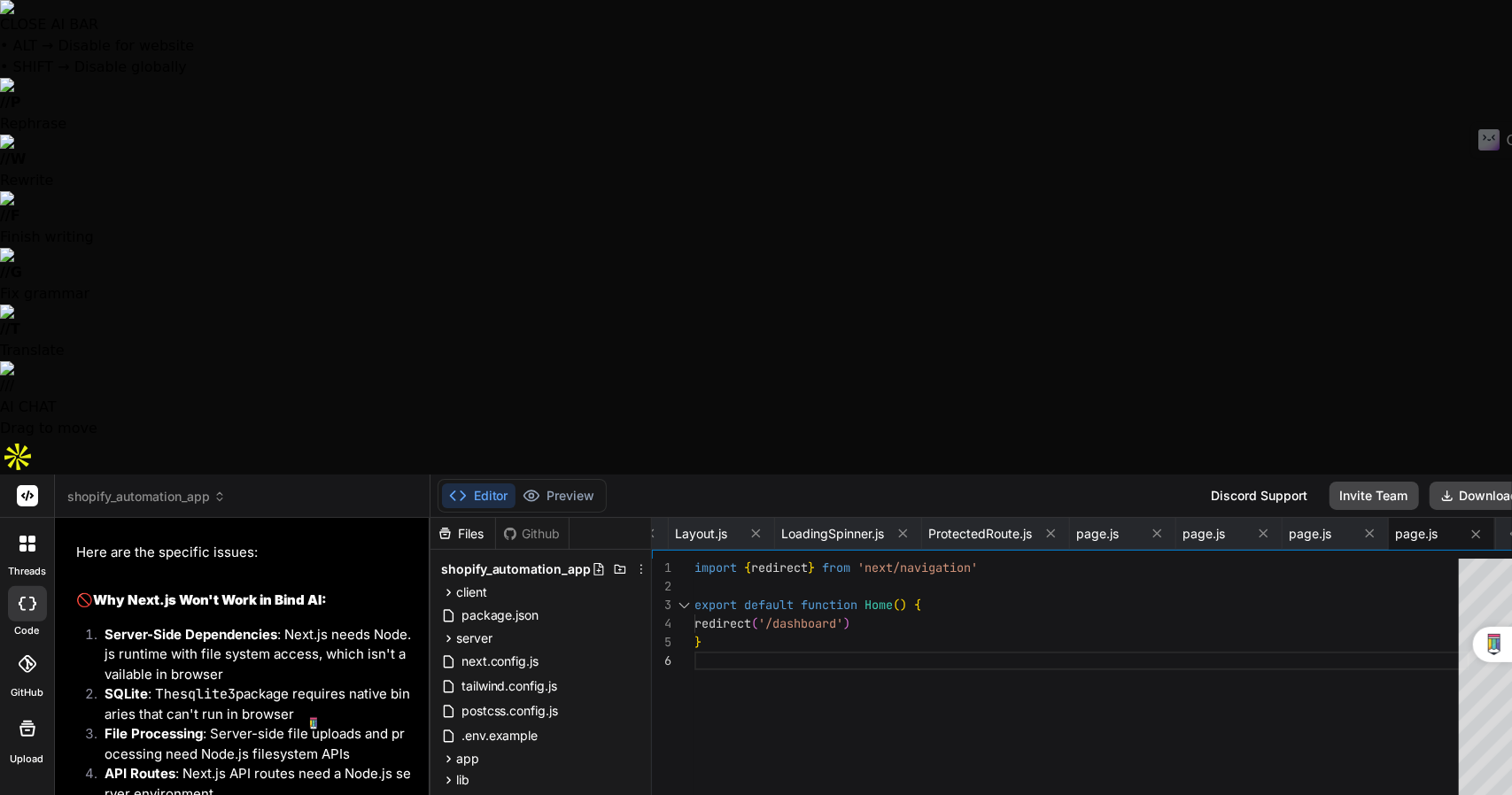
scroll to position [9981, 0]
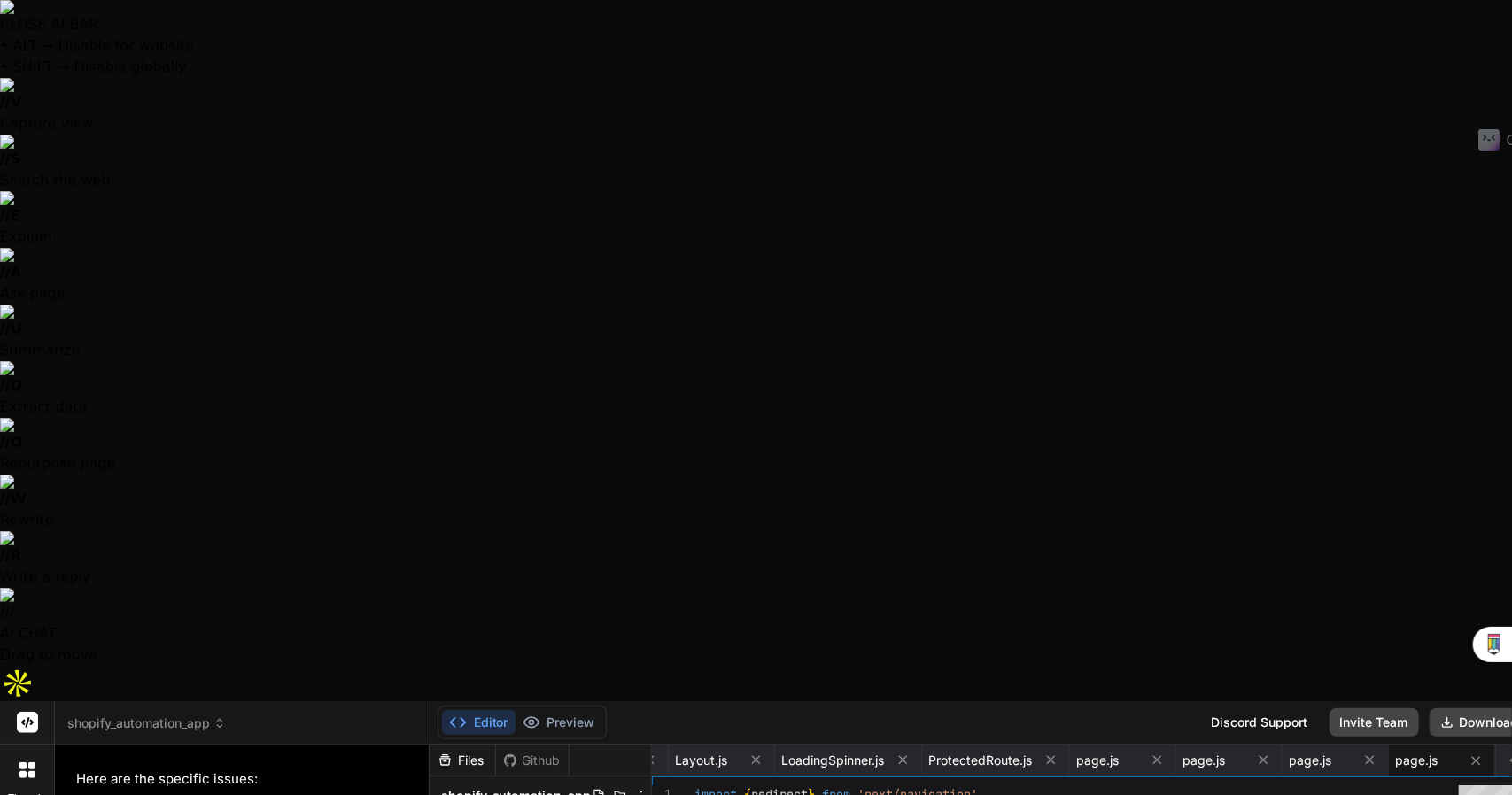
click at [449, 713] on icon at bounding box center [458, 722] width 18 height 18
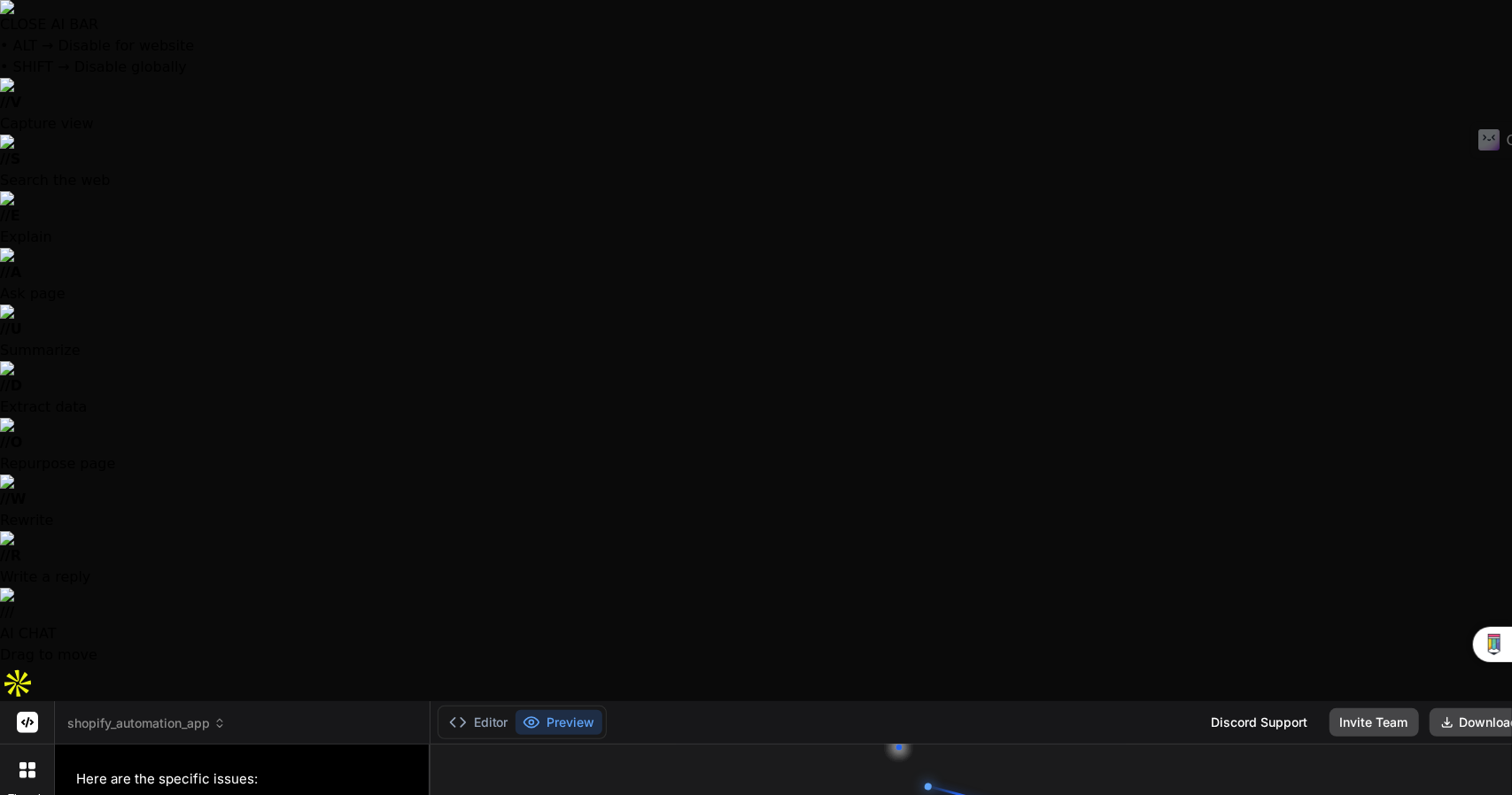
scroll to position [2529, 0]
click at [516, 710] on button "Preview" at bounding box center [558, 723] width 86 height 25
